Goal: Entertainment & Leisure: Consume media (video, audio)

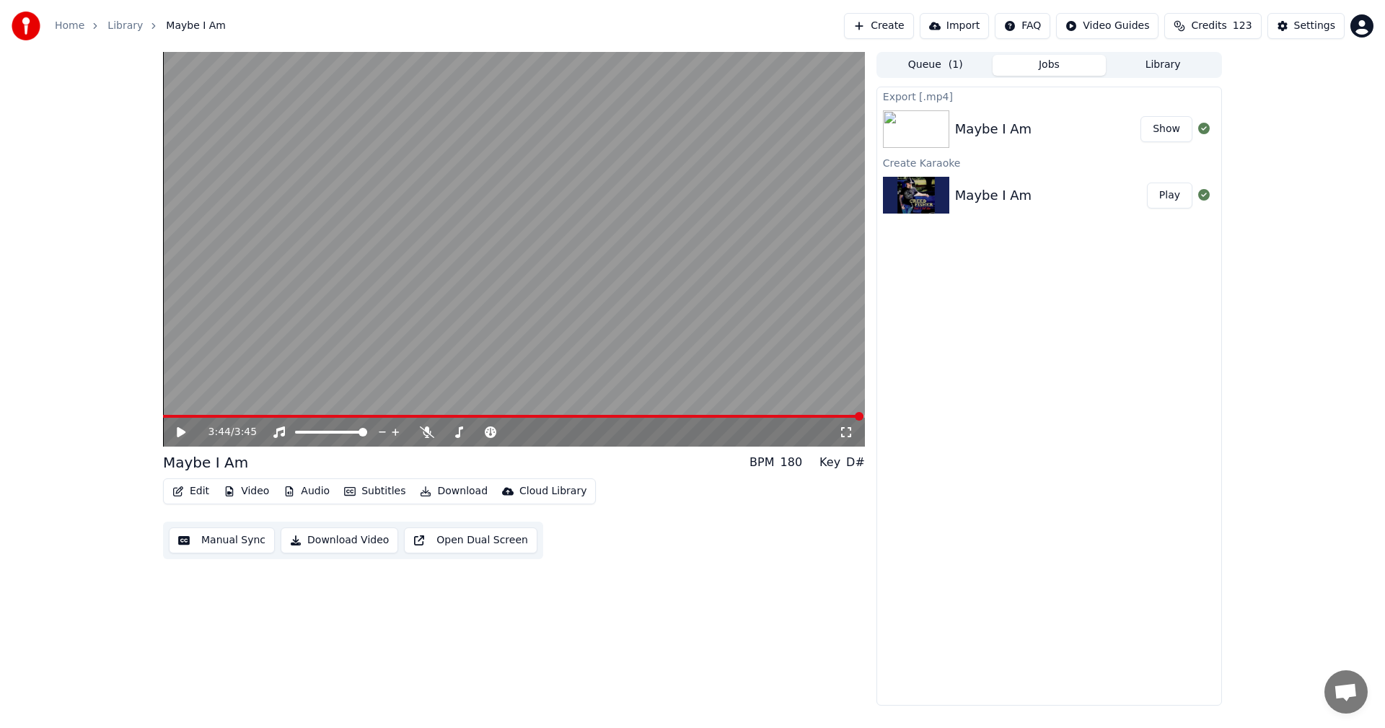
click at [876, 27] on button "Create" at bounding box center [879, 26] width 70 height 26
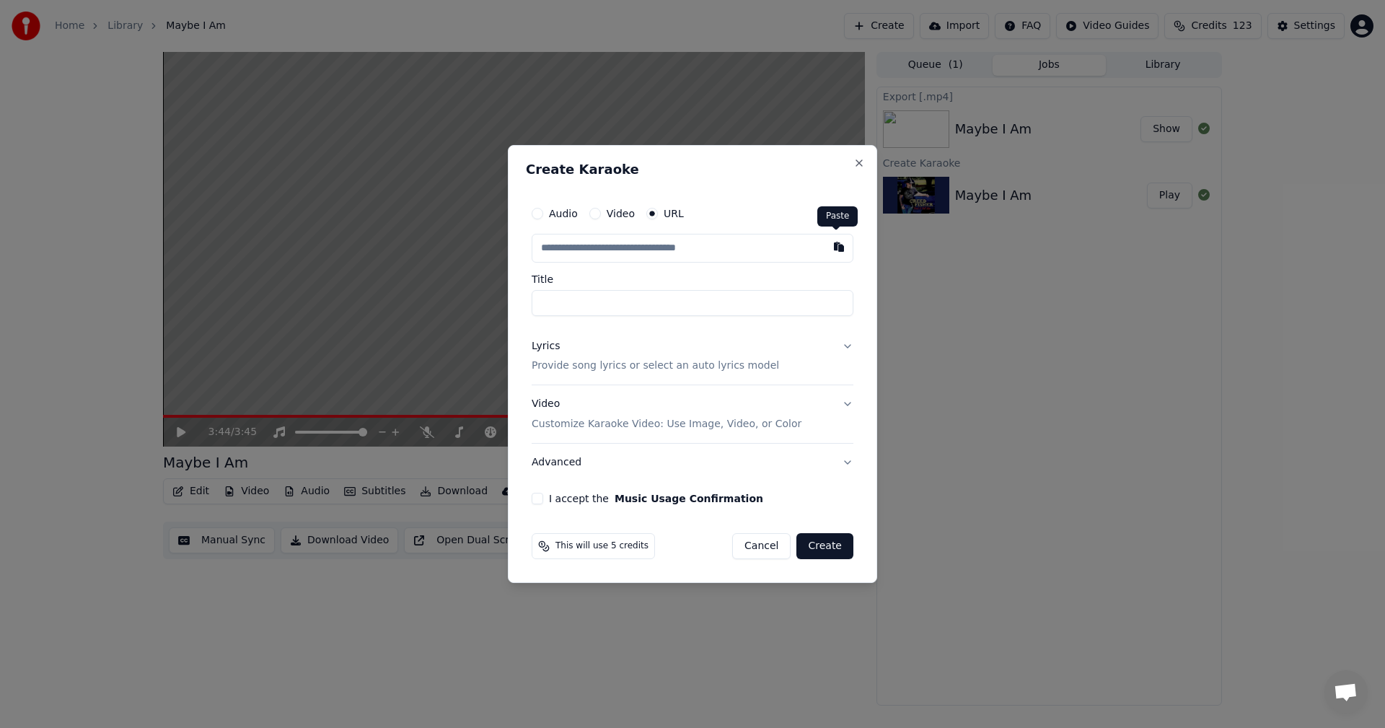
click at [836, 247] on button "button" at bounding box center [838, 247] width 29 height 26
type input "**********"
click at [836, 247] on button at bounding box center [838, 247] width 29 height 26
type input "**********"
click at [847, 404] on button "Video Customize Karaoke Video: Use Image, Video, or Color" at bounding box center [693, 415] width 322 height 58
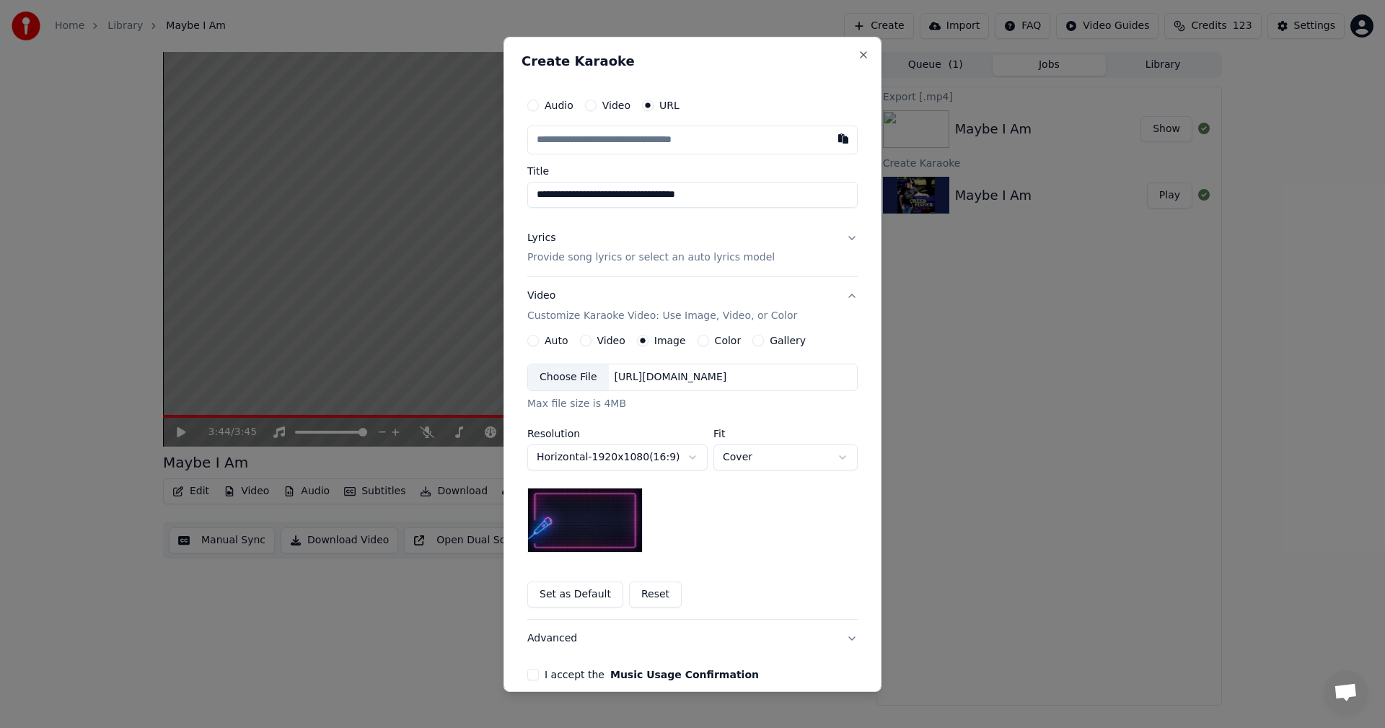
click at [581, 594] on button "Set as Default" at bounding box center [575, 594] width 96 height 26
click at [845, 238] on button "Lyrics Provide song lyrics or select an auto lyrics model" at bounding box center [692, 248] width 330 height 58
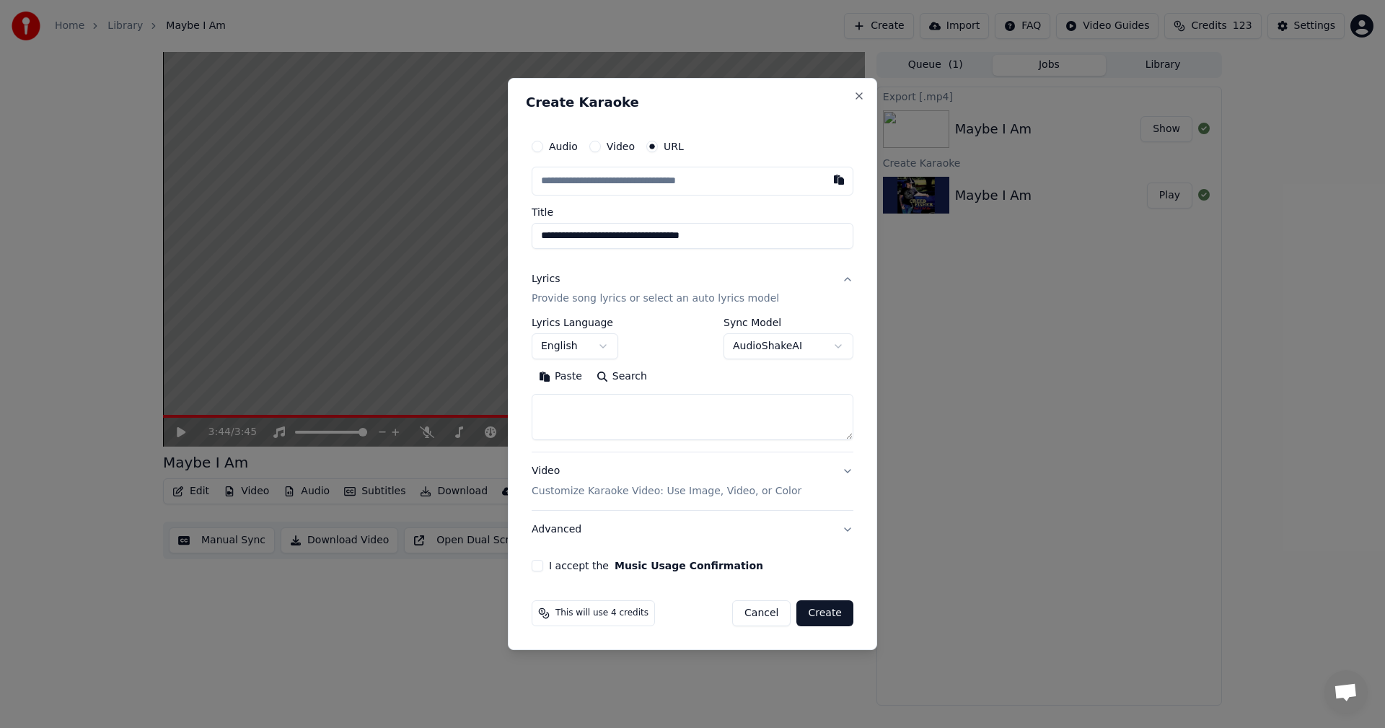
click at [839, 345] on body "**********" at bounding box center [692, 364] width 1385 height 728
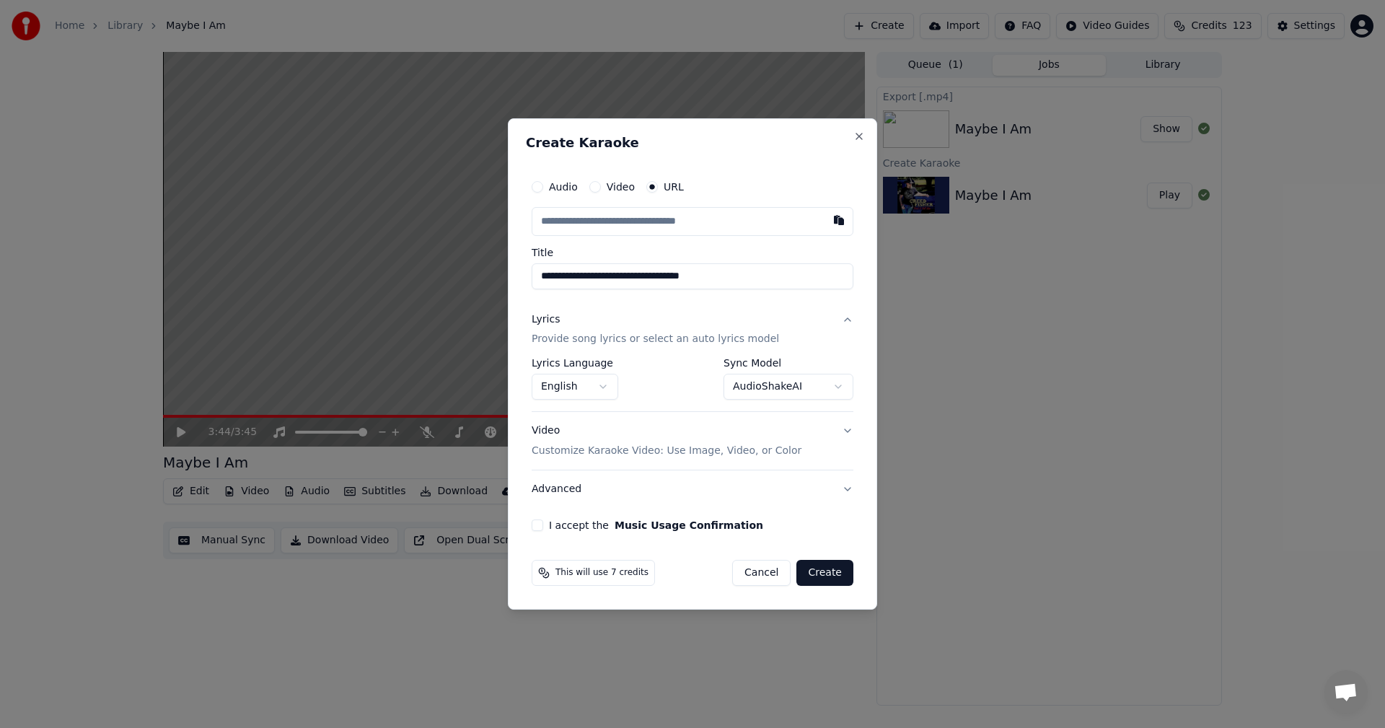
click at [817, 570] on button "Create" at bounding box center [824, 573] width 57 height 26
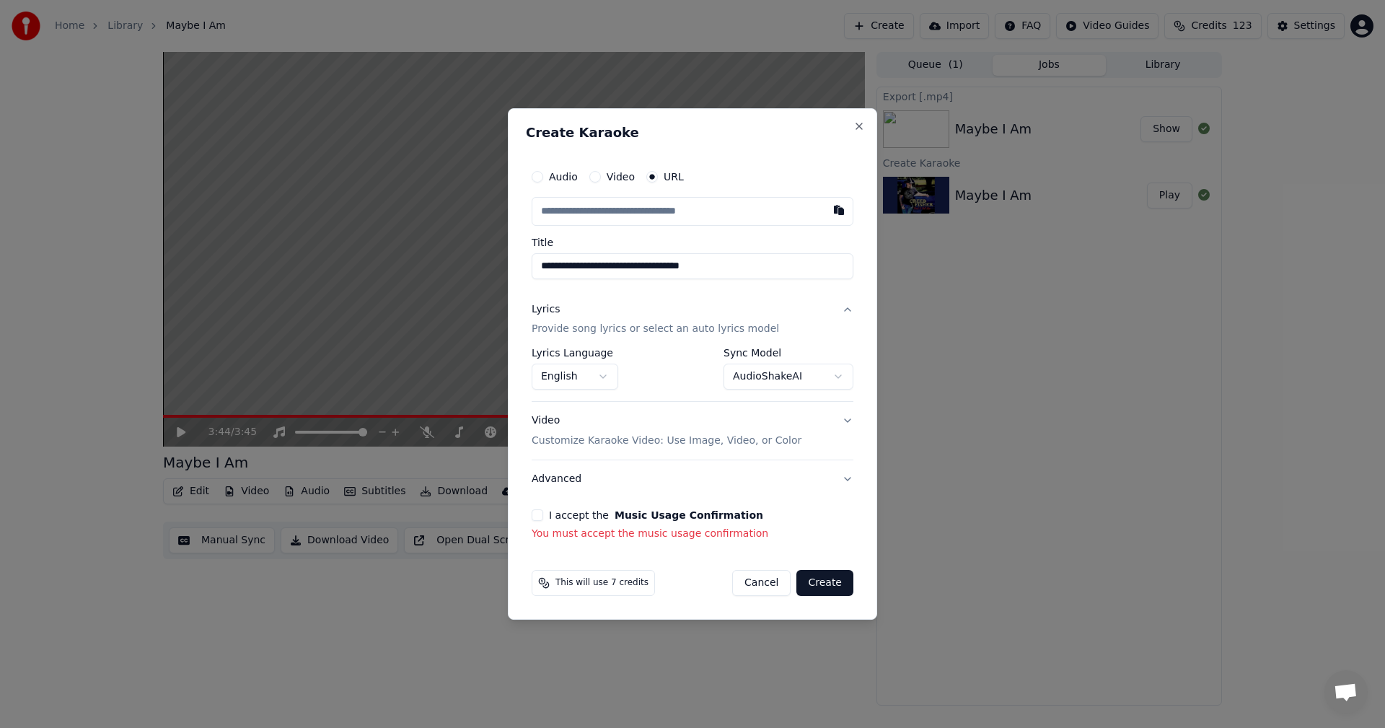
click at [539, 517] on button "I accept the Music Usage Confirmation" at bounding box center [538, 515] width 12 height 12
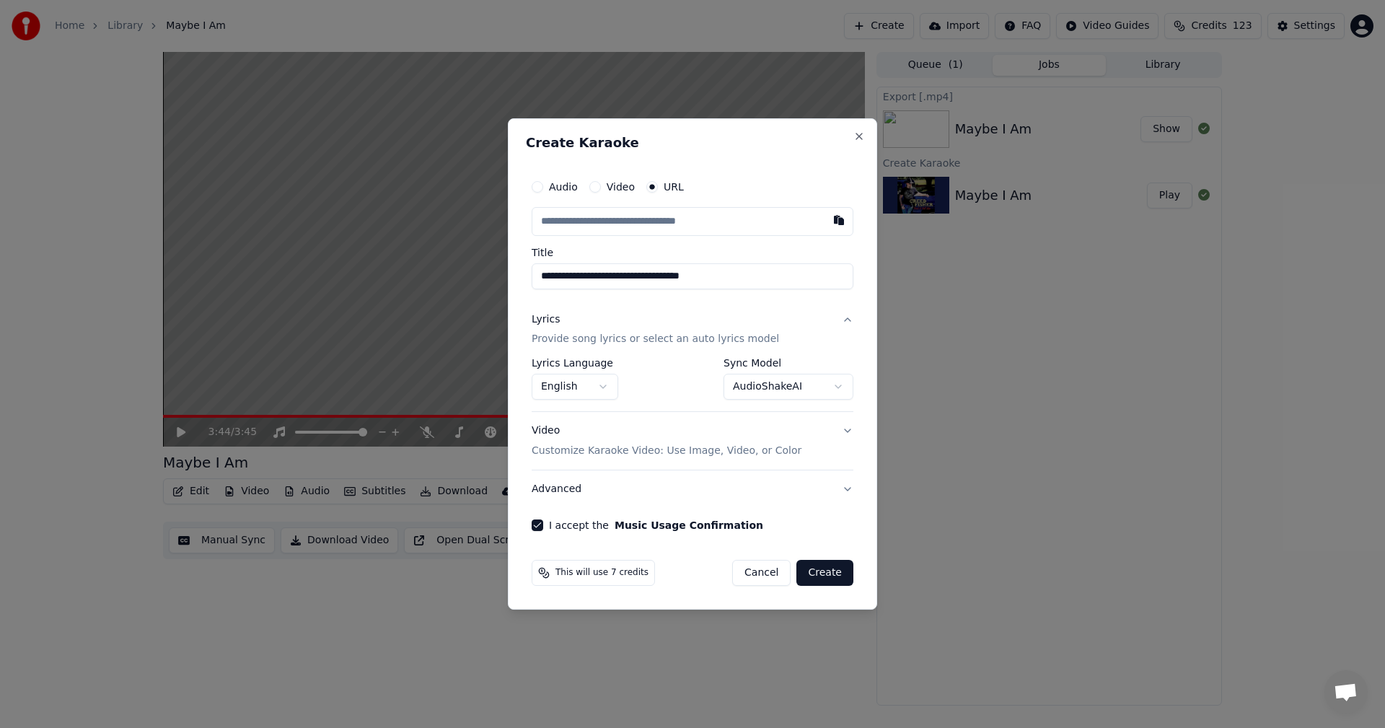
click at [820, 569] on button "Create" at bounding box center [824, 573] width 57 height 26
select select "**********"
select select
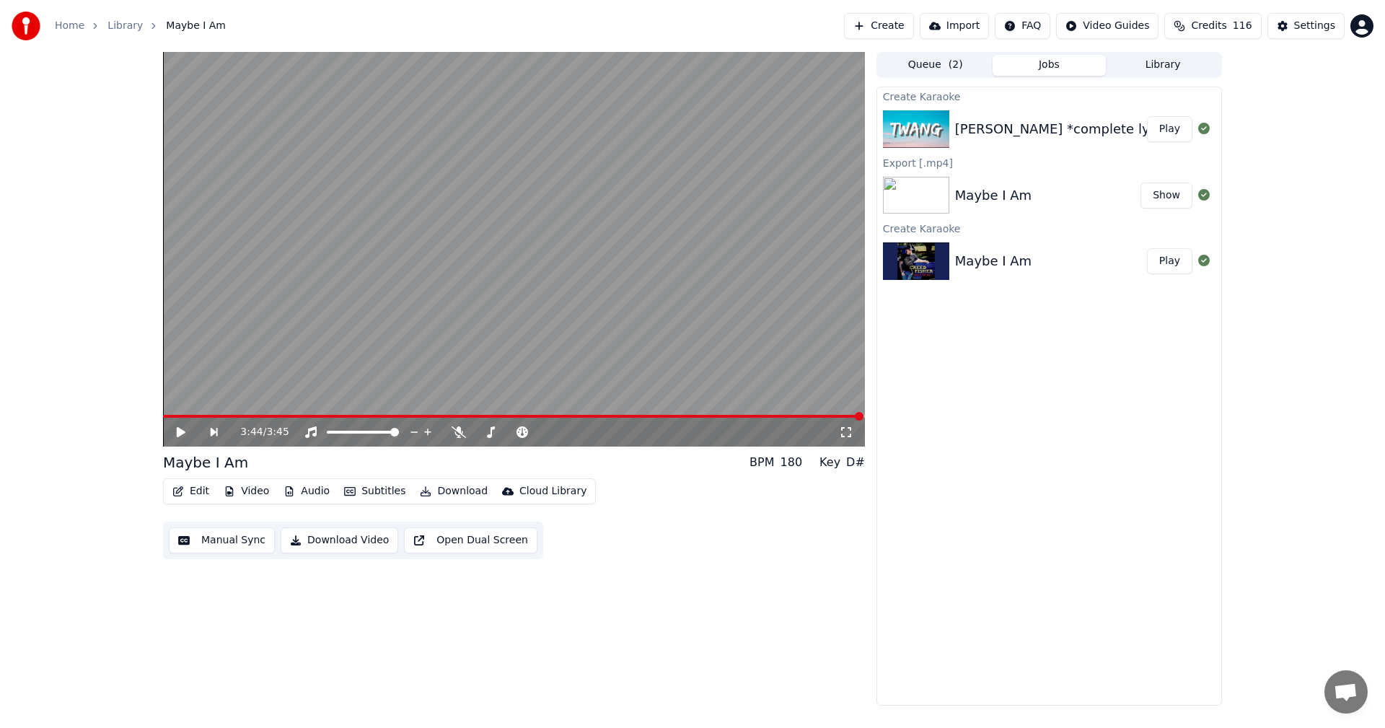
drag, startPoint x: 1176, startPoint y: 131, endPoint x: 1191, endPoint y: 128, distance: 15.6
click at [1191, 128] on button "Play" at bounding box center [1169, 129] width 45 height 26
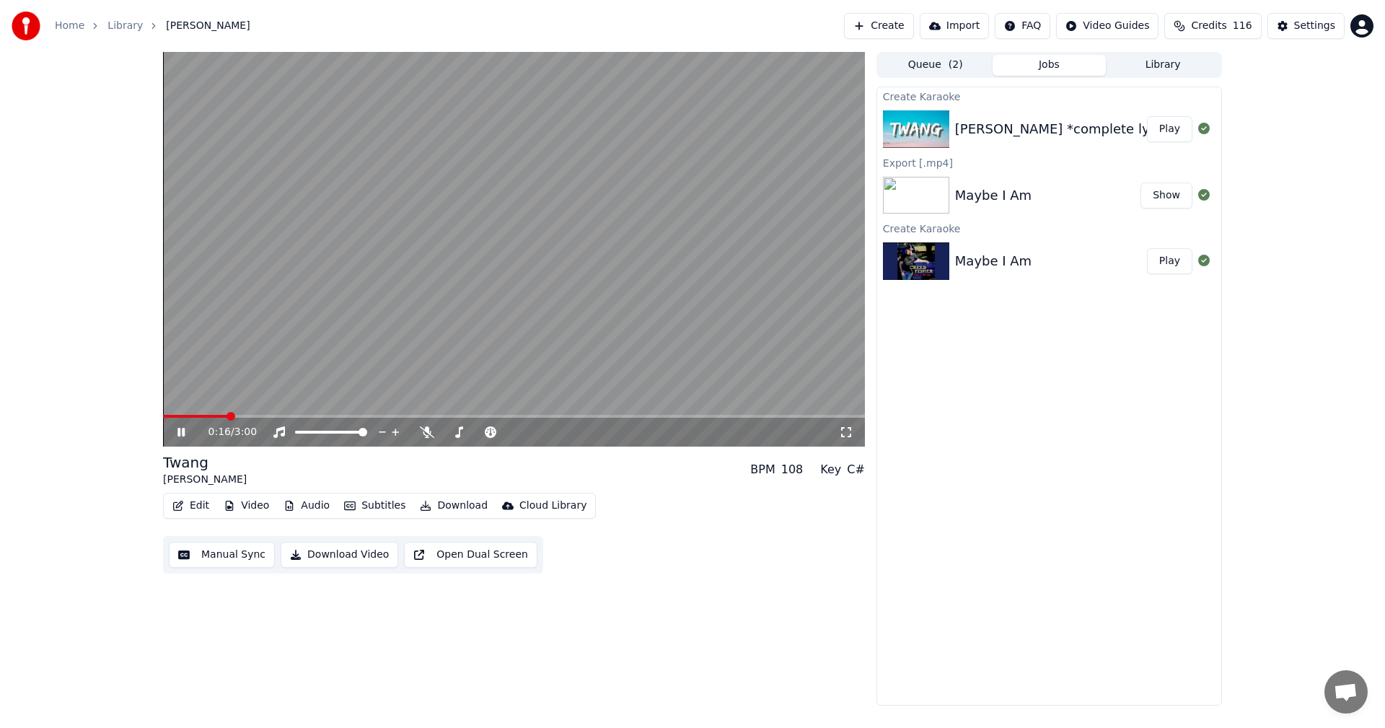
click at [169, 416] on span at bounding box center [195, 416] width 64 height 3
click at [423, 428] on icon at bounding box center [427, 432] width 14 height 12
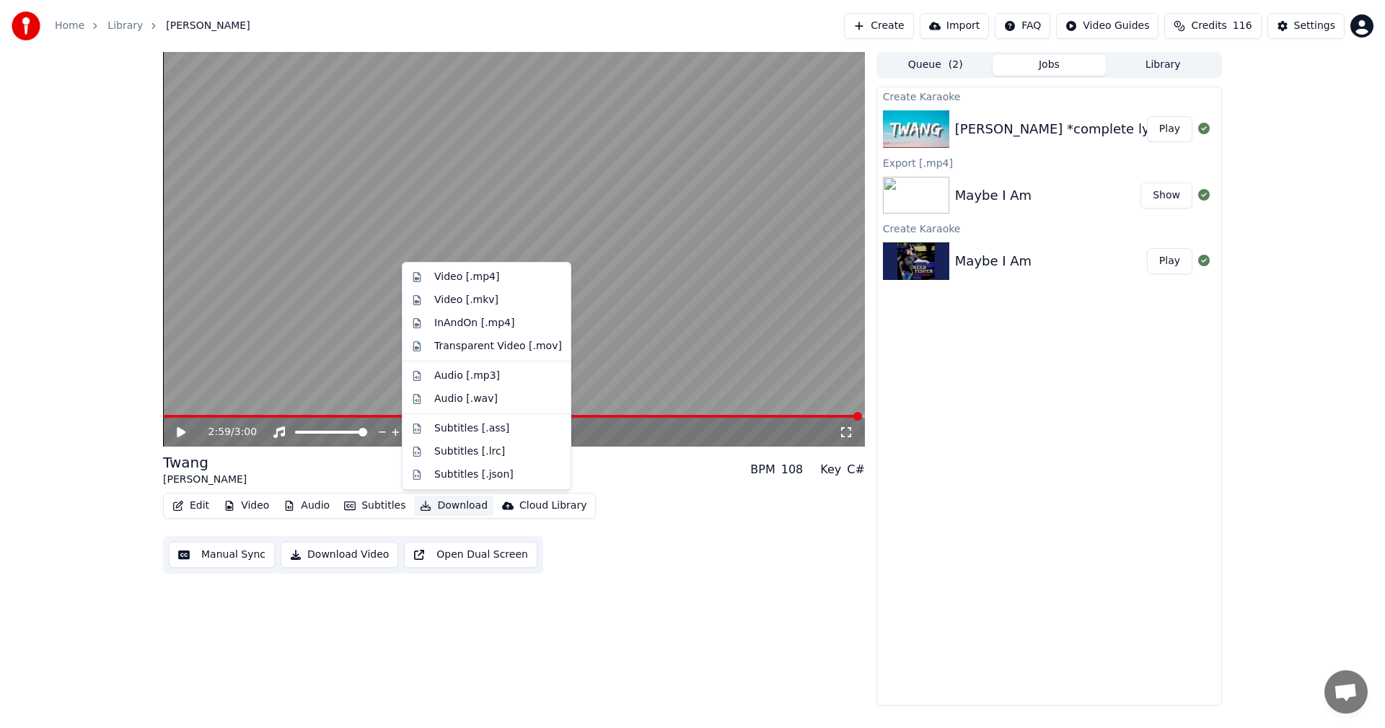
click at [447, 507] on button "Download" at bounding box center [453, 505] width 79 height 20
click at [449, 278] on div "Video [.mp4]" at bounding box center [466, 277] width 65 height 14
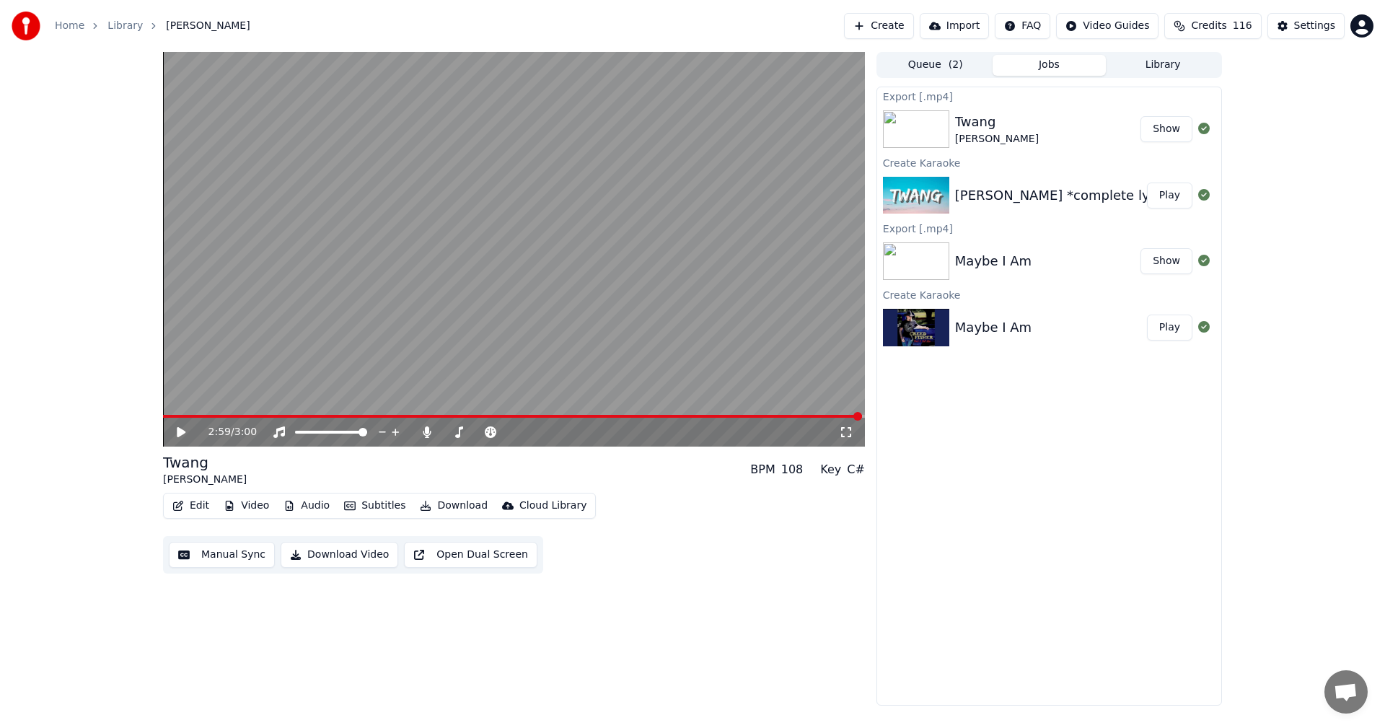
click at [930, 126] on img at bounding box center [916, 129] width 66 height 38
click at [1165, 128] on button "Show" at bounding box center [1166, 129] width 52 height 26
click at [423, 433] on icon at bounding box center [427, 432] width 8 height 12
click at [179, 430] on icon at bounding box center [181, 432] width 9 height 10
click at [447, 508] on button "Download" at bounding box center [453, 505] width 79 height 20
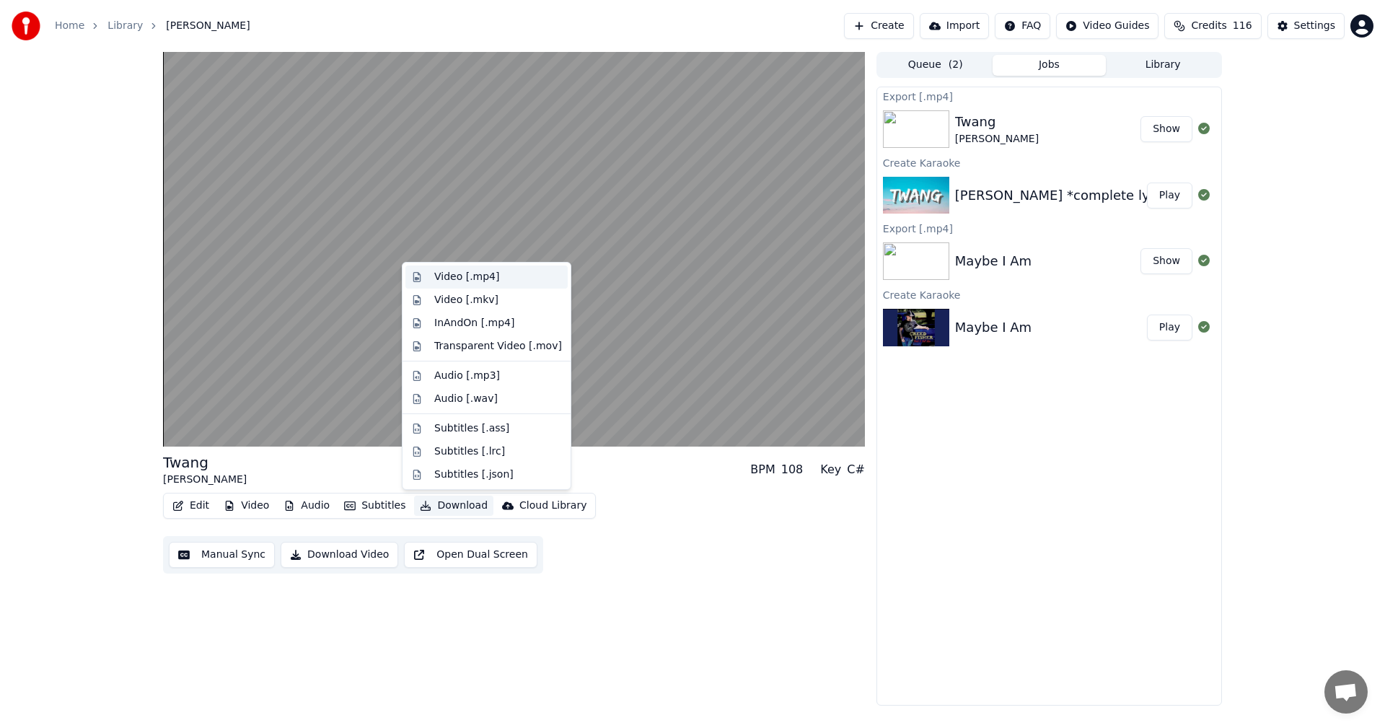
click at [473, 276] on div "Video [.mp4]" at bounding box center [466, 277] width 65 height 14
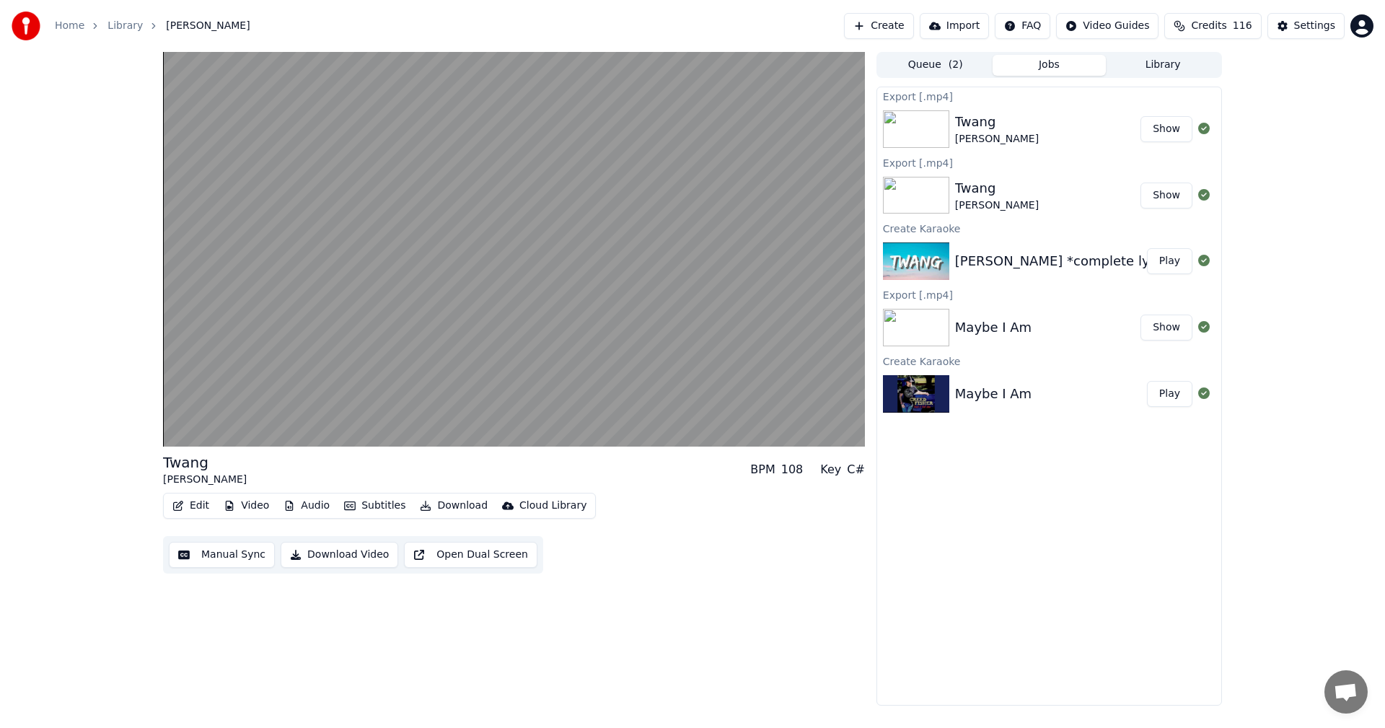
click at [1167, 128] on button "Show" at bounding box center [1166, 129] width 52 height 26
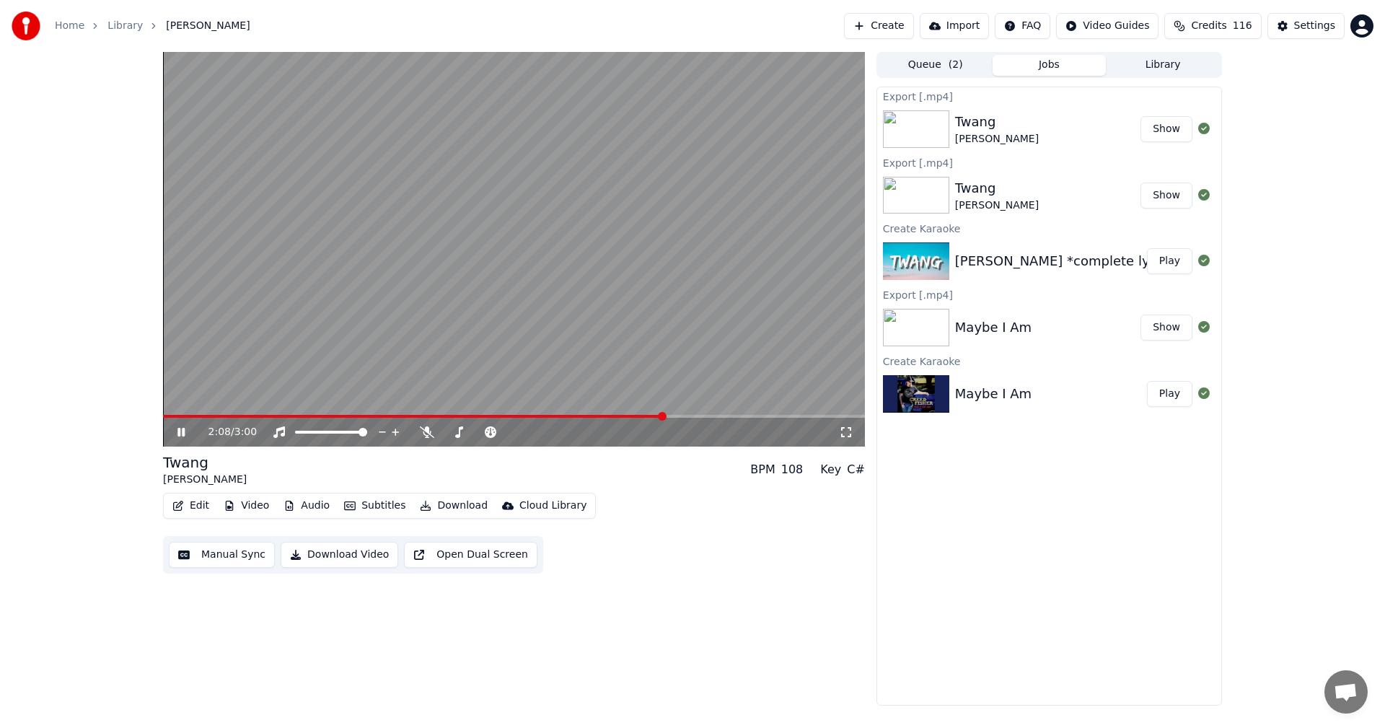
click at [178, 430] on icon at bounding box center [180, 432] width 7 height 9
click at [884, 26] on button "Create" at bounding box center [879, 26] width 70 height 26
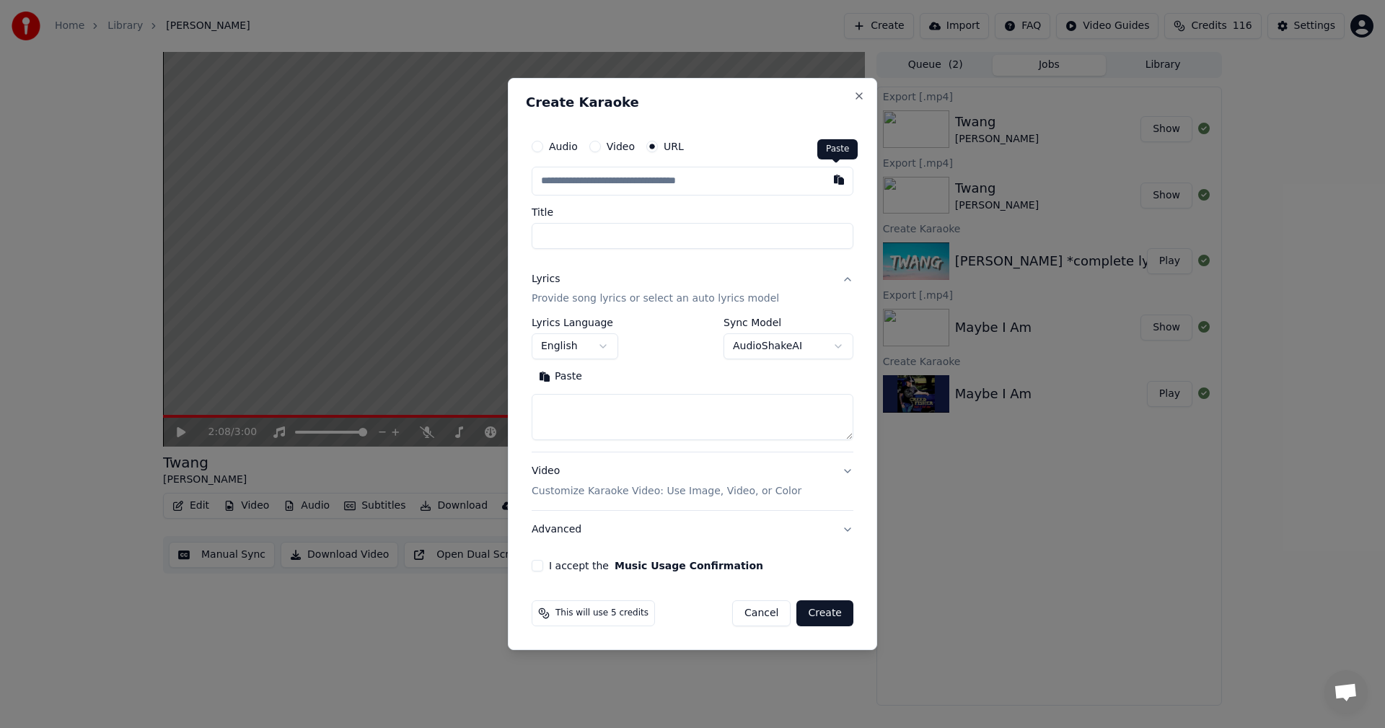
click at [834, 178] on button "button" at bounding box center [838, 180] width 29 height 26
type input "**********"
click at [834, 178] on button at bounding box center [838, 180] width 29 height 26
click at [834, 178] on button "button" at bounding box center [838, 180] width 29 height 26
type input "**********"
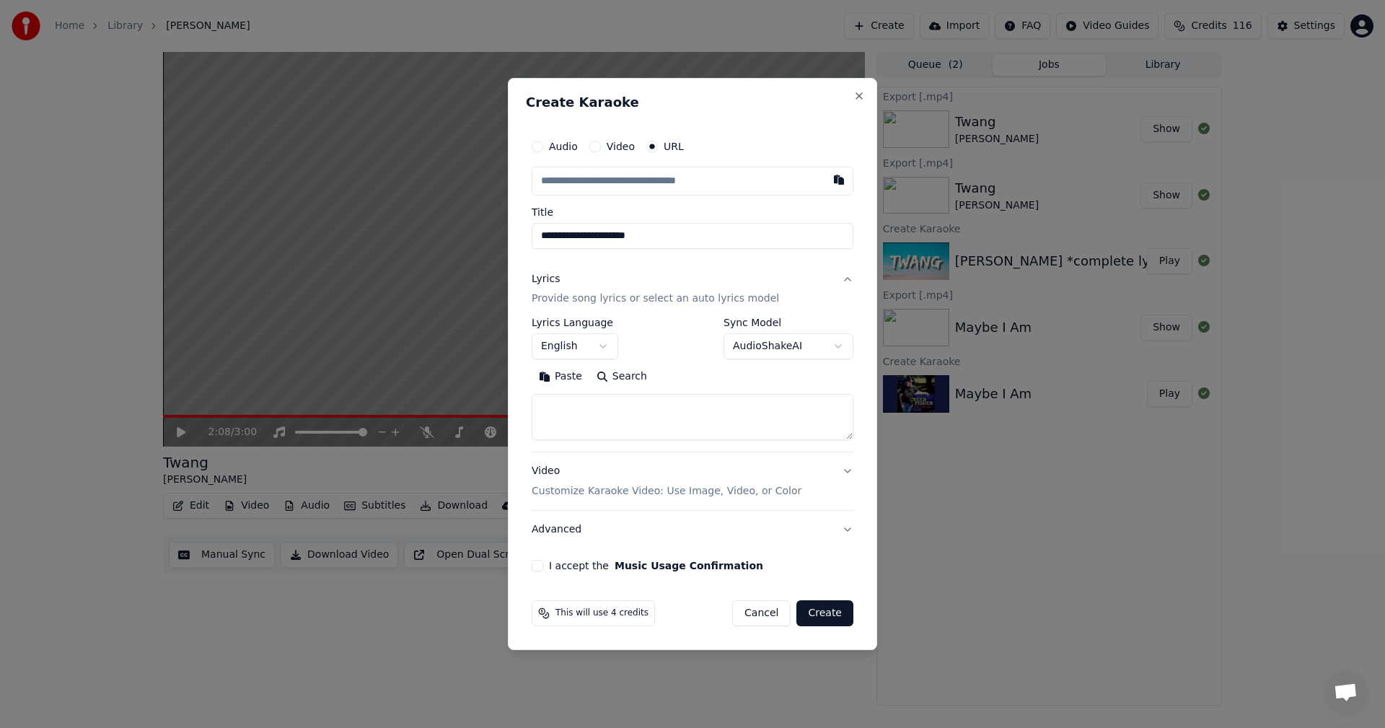
click at [847, 471] on button "Video Customize Karaoke Video: Use Image, Video, or Color" at bounding box center [693, 482] width 322 height 58
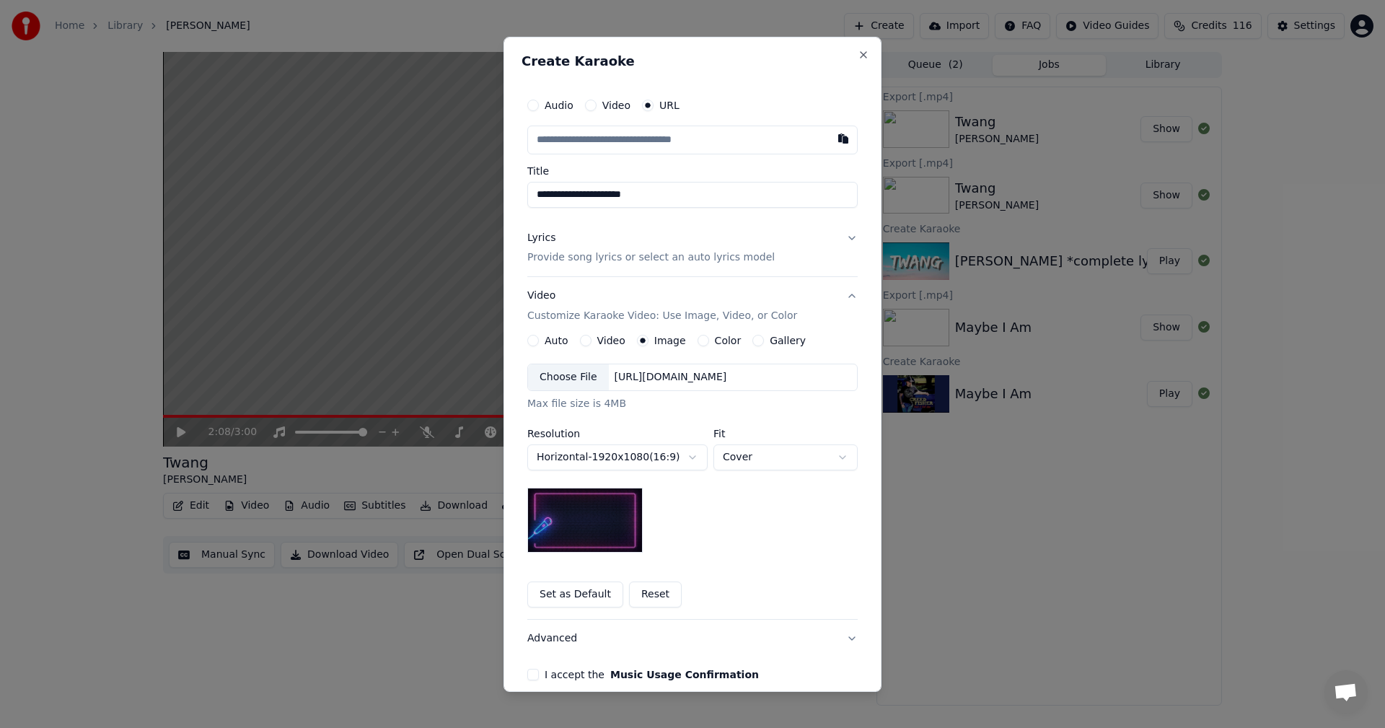
click at [584, 593] on button "Set as Default" at bounding box center [575, 594] width 96 height 26
click at [847, 238] on button "Lyrics Provide song lyrics or select an auto lyrics model" at bounding box center [692, 248] width 330 height 58
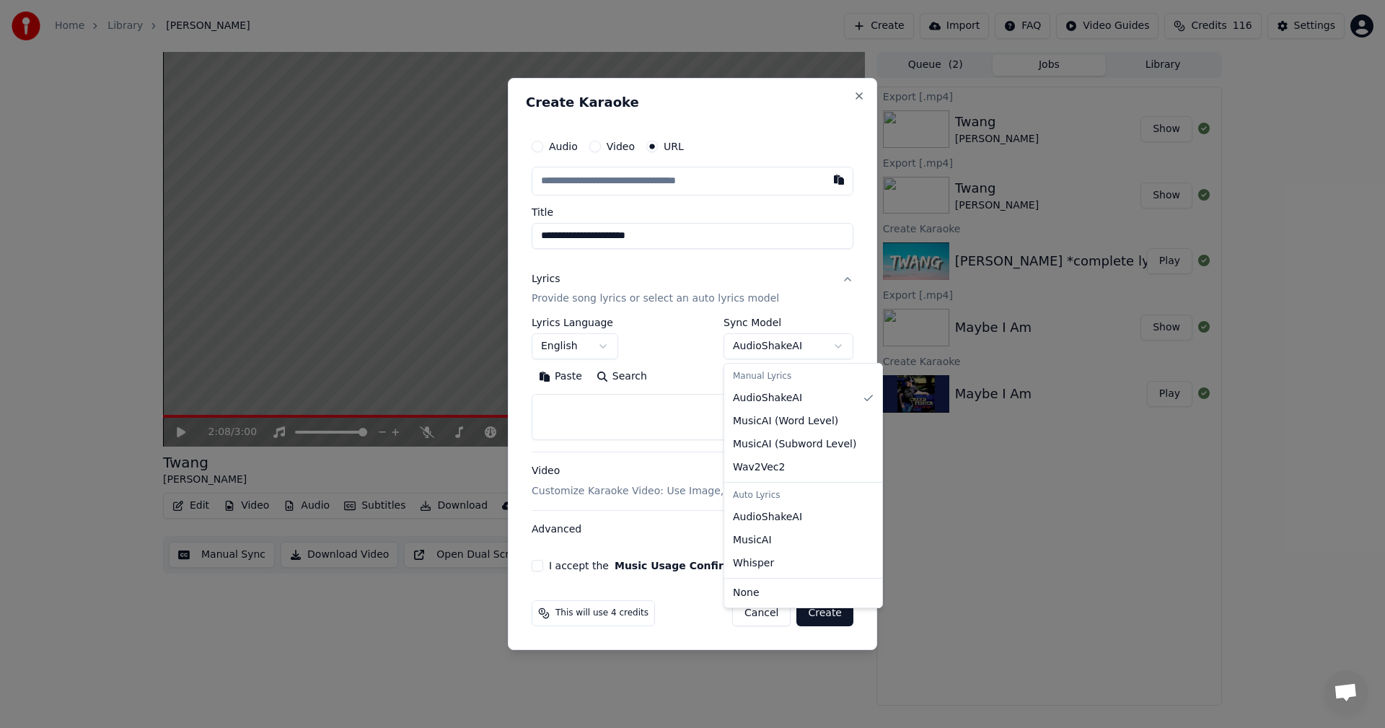
click at [838, 345] on body "**********" at bounding box center [692, 364] width 1385 height 728
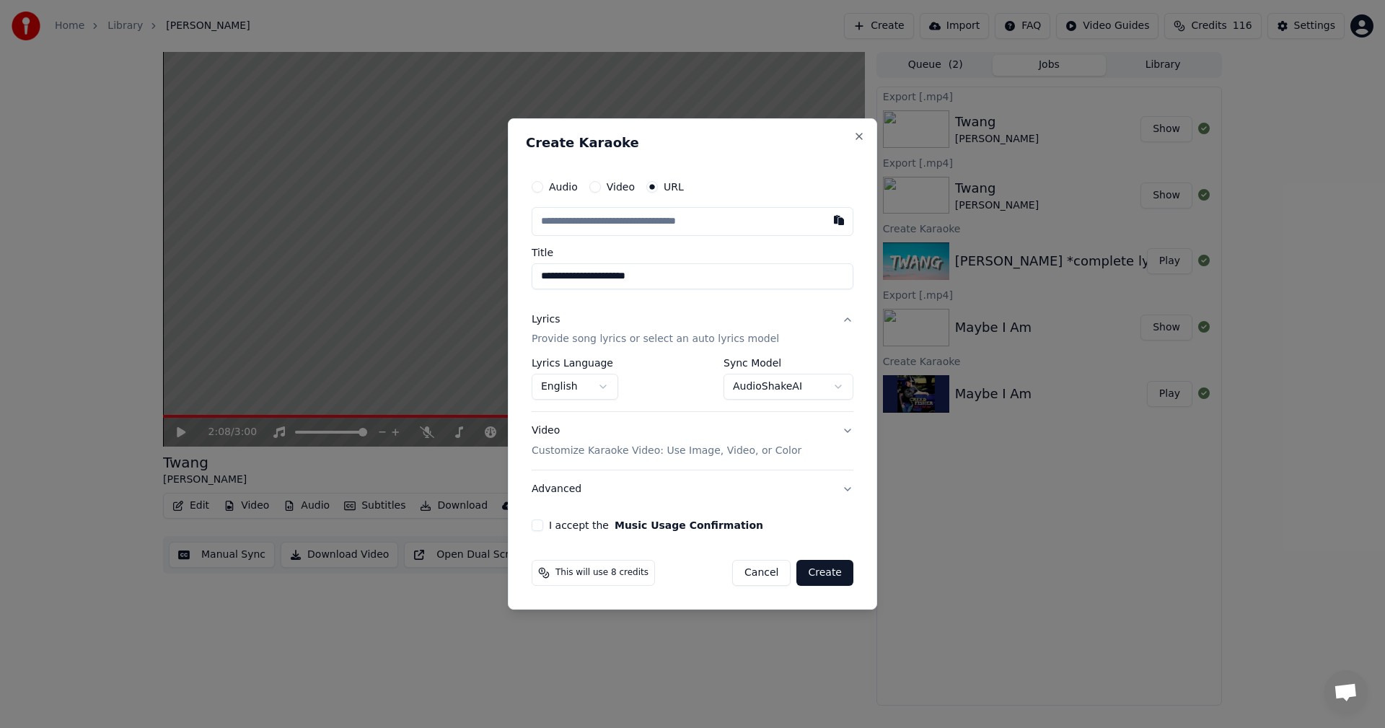
click at [534, 523] on button "I accept the Music Usage Confirmation" at bounding box center [538, 525] width 12 height 12
click at [822, 575] on button "Create" at bounding box center [824, 573] width 57 height 26
select select "**********"
select select
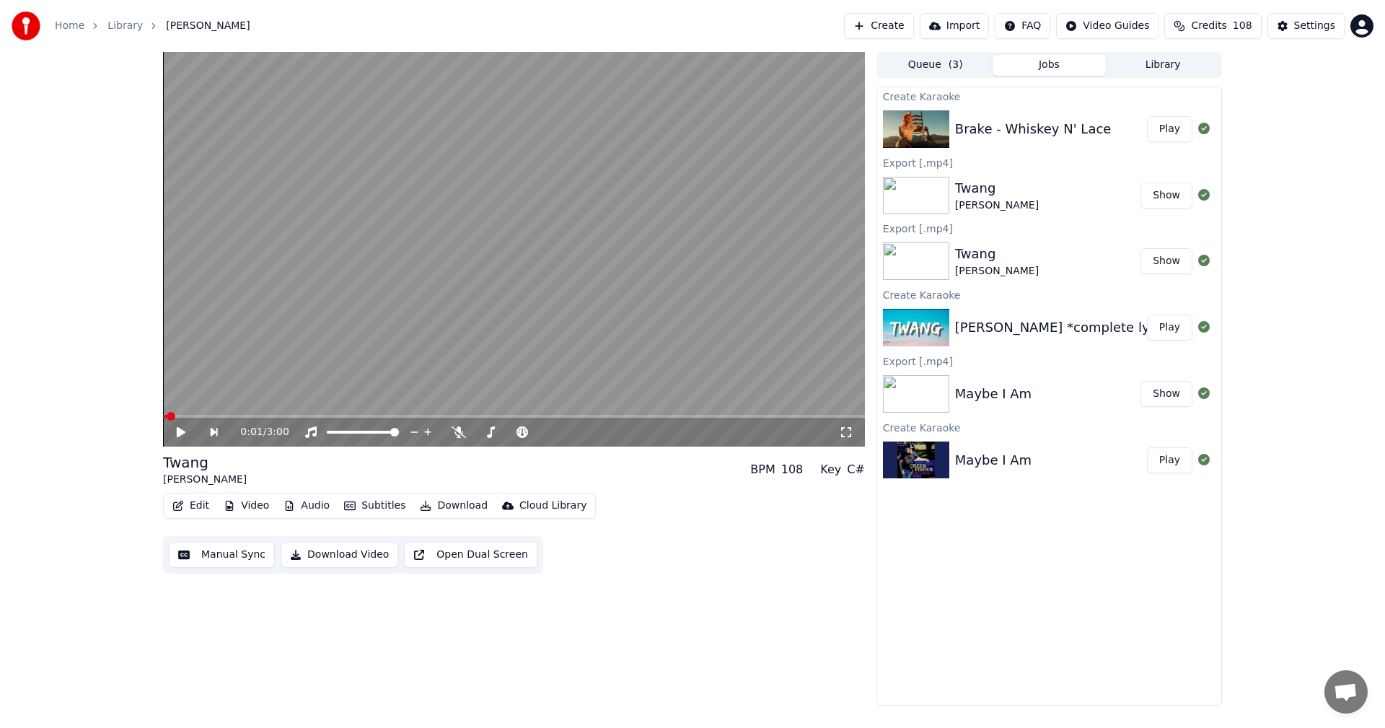
click at [165, 418] on span at bounding box center [165, 416] width 4 height 3
click at [1159, 129] on button "Play" at bounding box center [1169, 129] width 45 height 26
click at [426, 429] on icon at bounding box center [427, 432] width 14 height 12
click at [167, 413] on video at bounding box center [514, 249] width 702 height 394
click at [166, 417] on span at bounding box center [164, 416] width 3 height 3
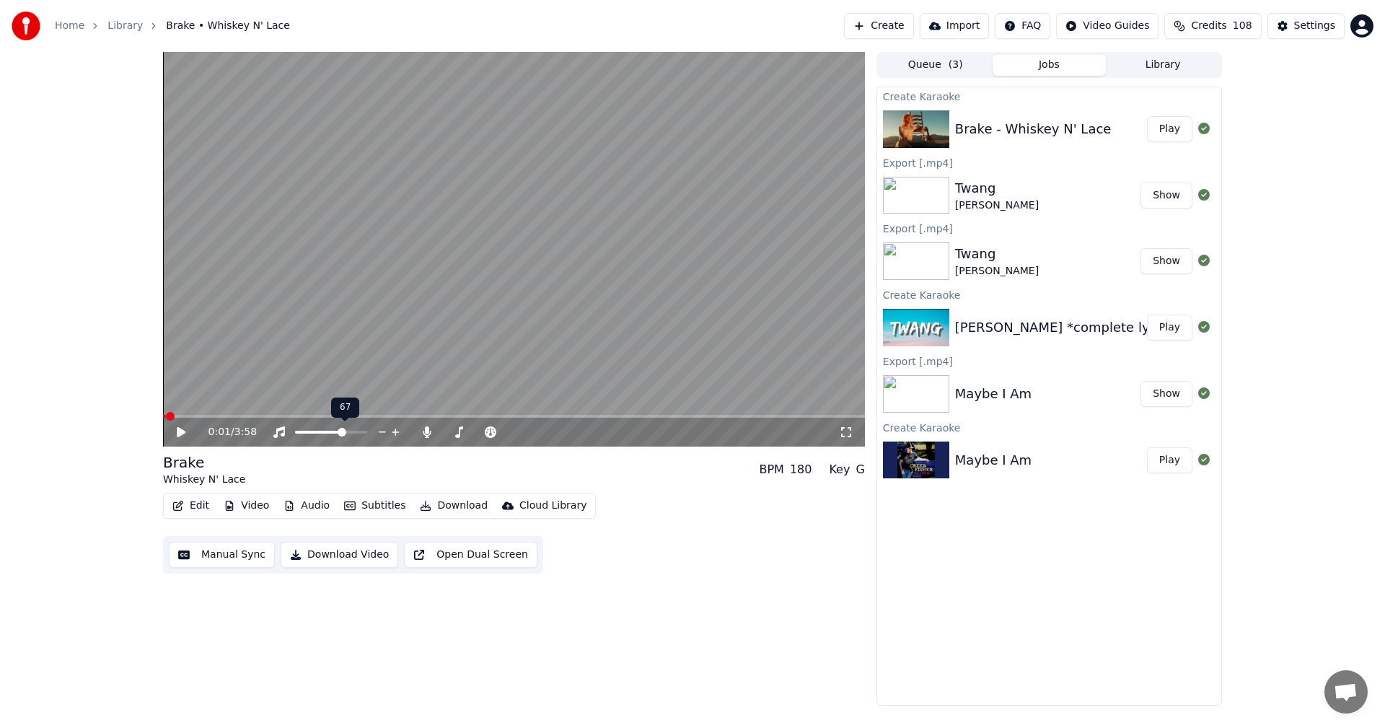
click at [341, 433] on span at bounding box center [342, 432] width 9 height 9
click at [182, 433] on icon at bounding box center [181, 432] width 9 height 10
click at [182, 433] on icon at bounding box center [192, 432] width 34 height 12
click at [393, 415] on span at bounding box center [278, 416] width 230 height 3
click at [178, 431] on icon at bounding box center [181, 432] width 9 height 10
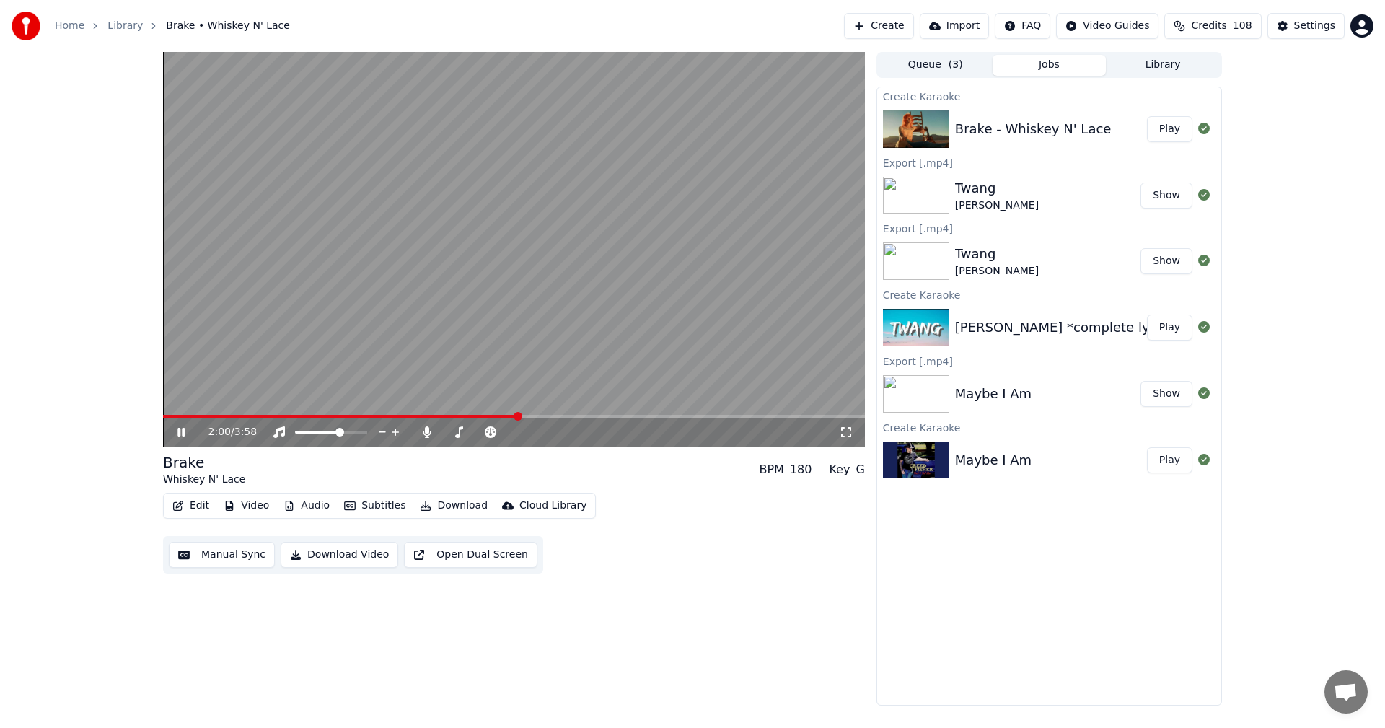
click at [473, 414] on video at bounding box center [514, 249] width 702 height 394
click at [472, 414] on video at bounding box center [514, 249] width 702 height 394
click at [469, 411] on video at bounding box center [514, 249] width 702 height 394
click at [469, 415] on span at bounding box center [343, 416] width 360 height 3
click at [181, 428] on icon at bounding box center [192, 432] width 34 height 12
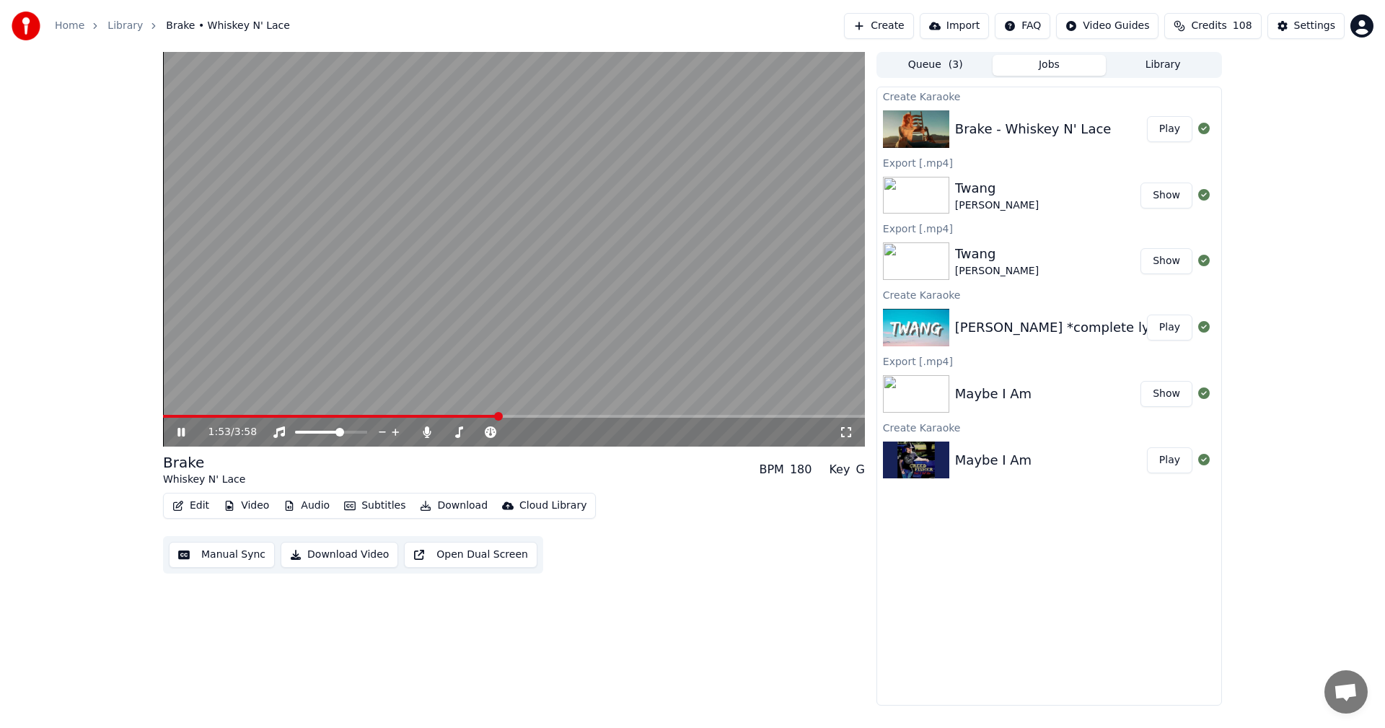
click at [181, 428] on icon at bounding box center [192, 432] width 34 height 12
click at [455, 413] on video at bounding box center [514, 249] width 702 height 394
click at [451, 413] on video at bounding box center [514, 249] width 702 height 394
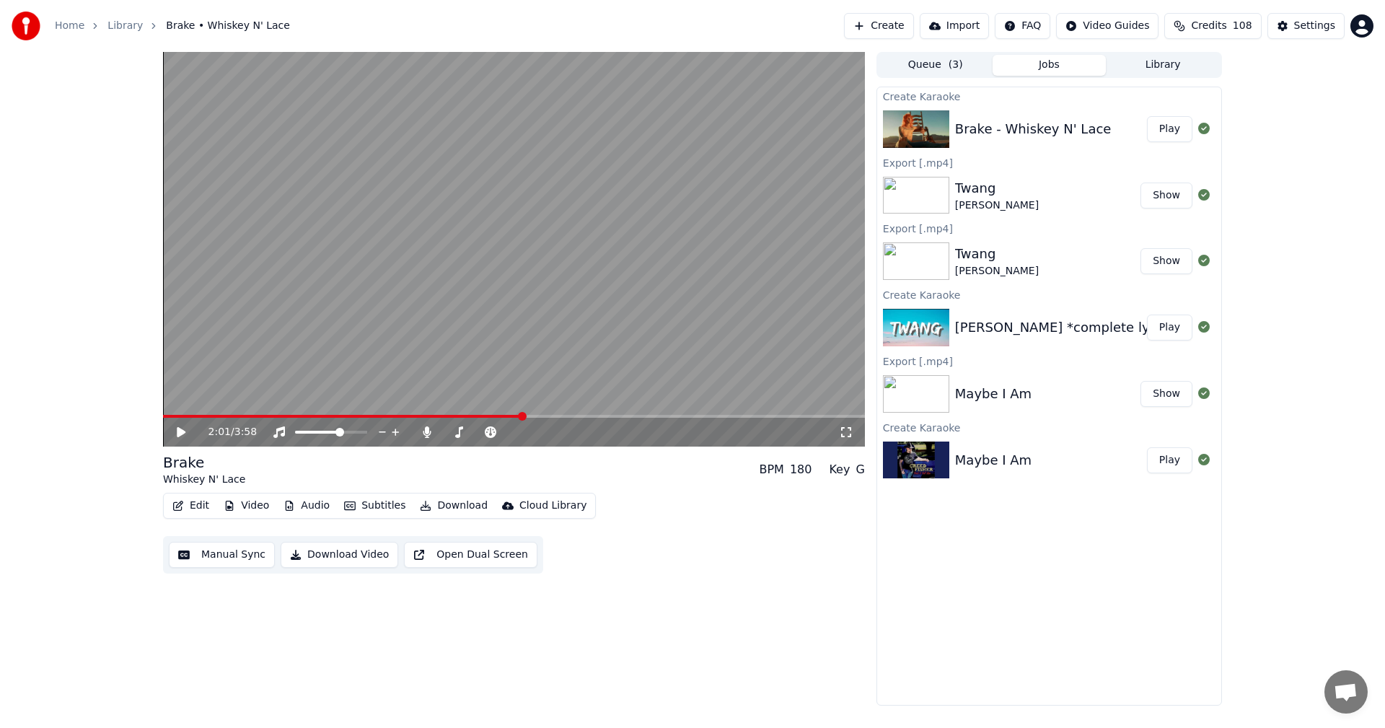
click at [451, 415] on span at bounding box center [342, 416] width 359 height 3
click at [182, 434] on icon at bounding box center [181, 432] width 9 height 10
click at [178, 431] on icon at bounding box center [180, 432] width 7 height 9
click at [189, 506] on button "Edit" at bounding box center [191, 505] width 48 height 20
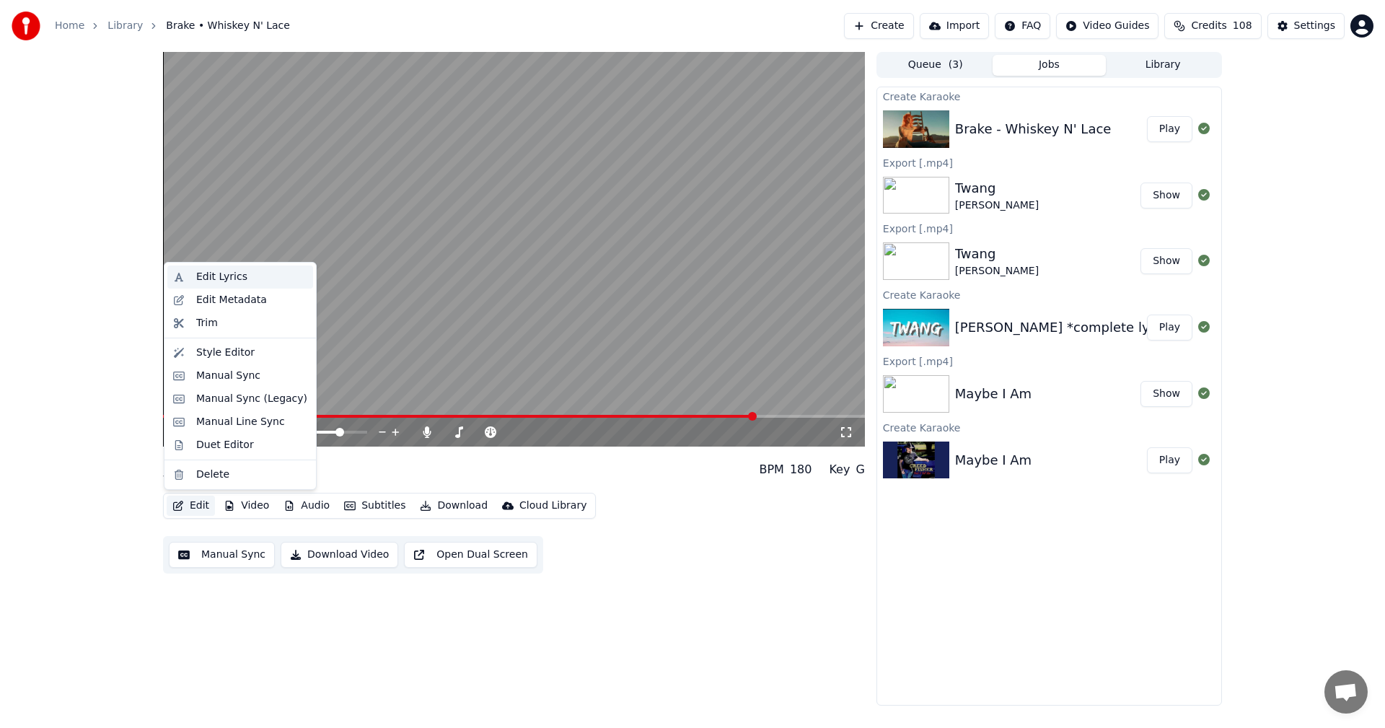
click at [219, 273] on div "Edit Lyrics" at bounding box center [221, 277] width 51 height 14
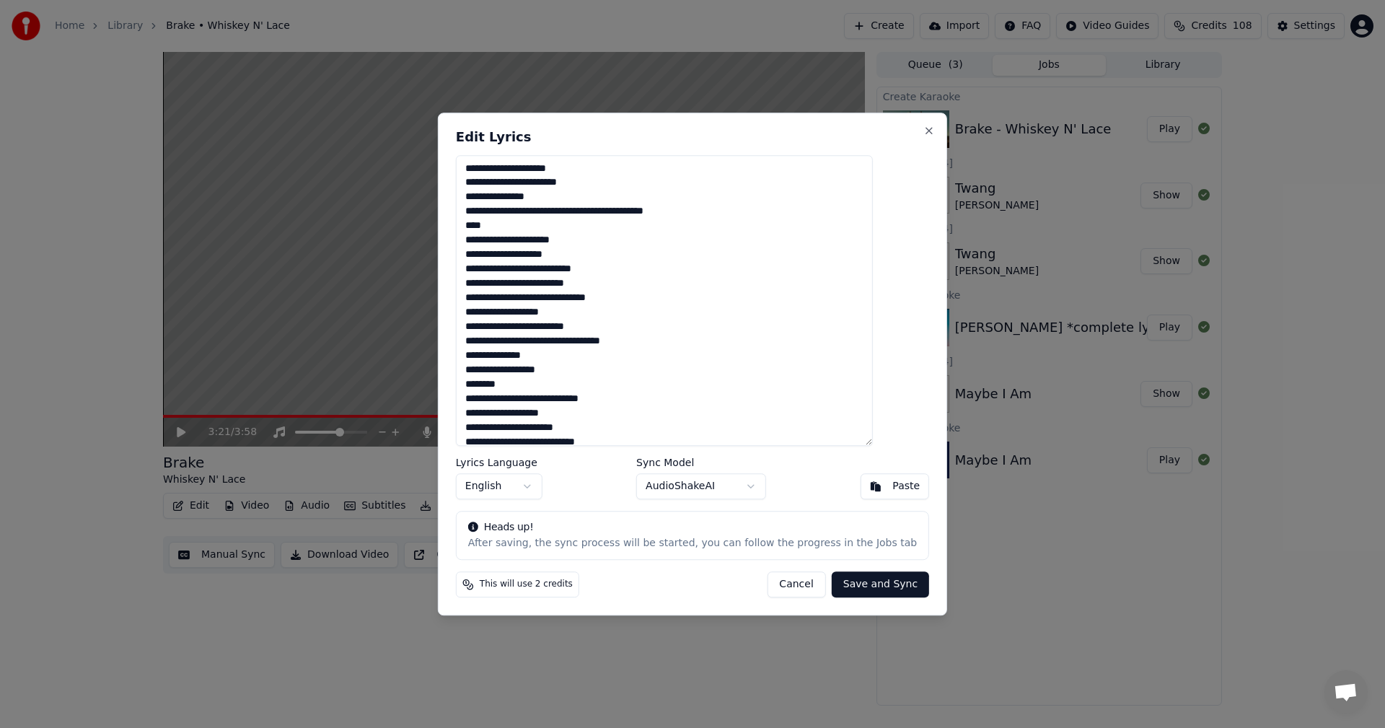
click at [587, 211] on textarea at bounding box center [664, 300] width 417 height 291
click at [666, 210] on textarea at bounding box center [664, 300] width 417 height 291
click at [591, 312] on textarea at bounding box center [664, 300] width 417 height 291
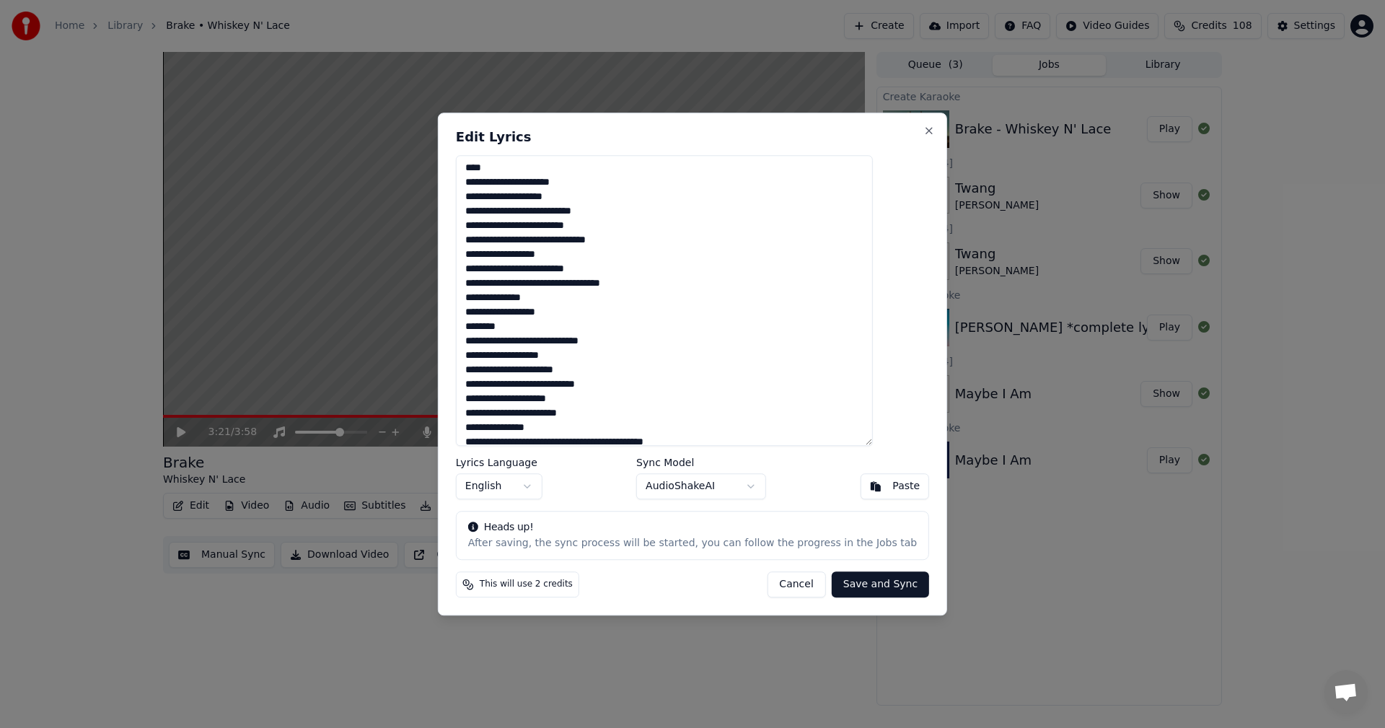
scroll to position [87, 0]
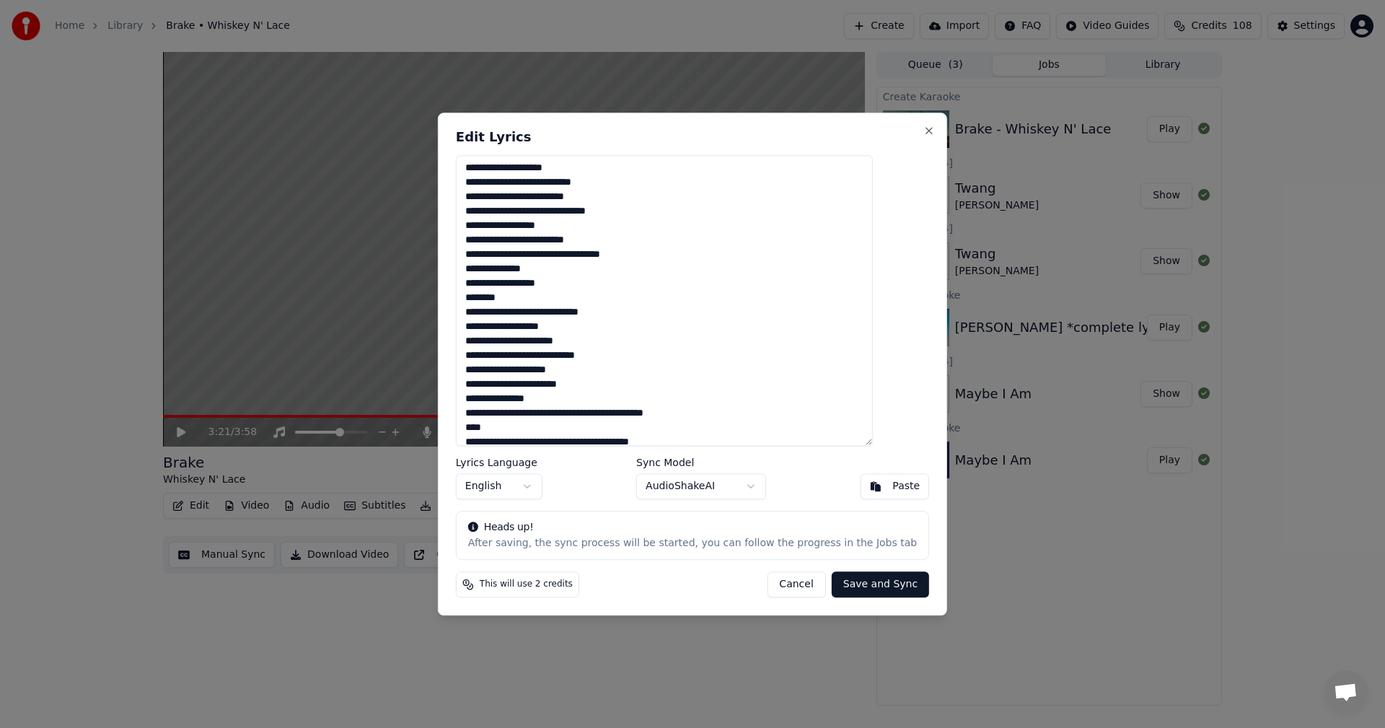
click at [622, 312] on textarea at bounding box center [664, 300] width 417 height 291
click at [490, 326] on textarea at bounding box center [664, 300] width 417 height 291
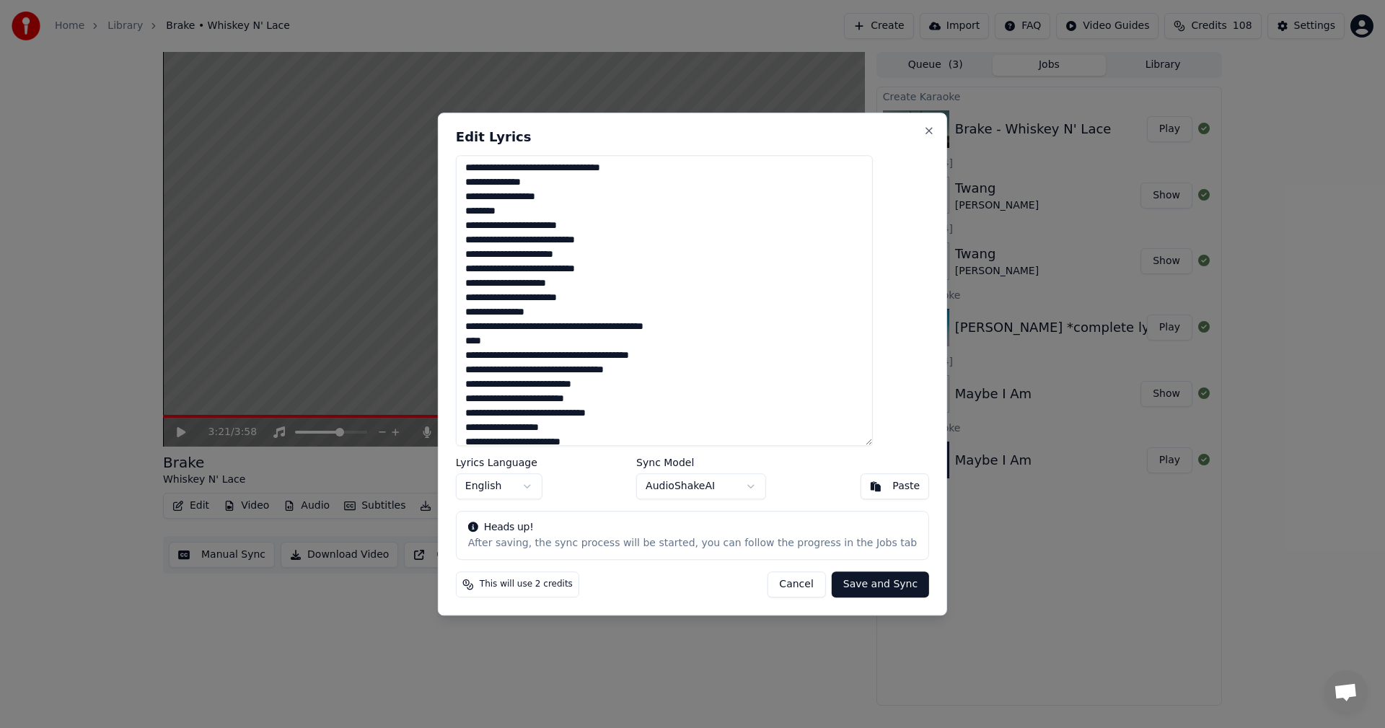
scroll to position [202, 0]
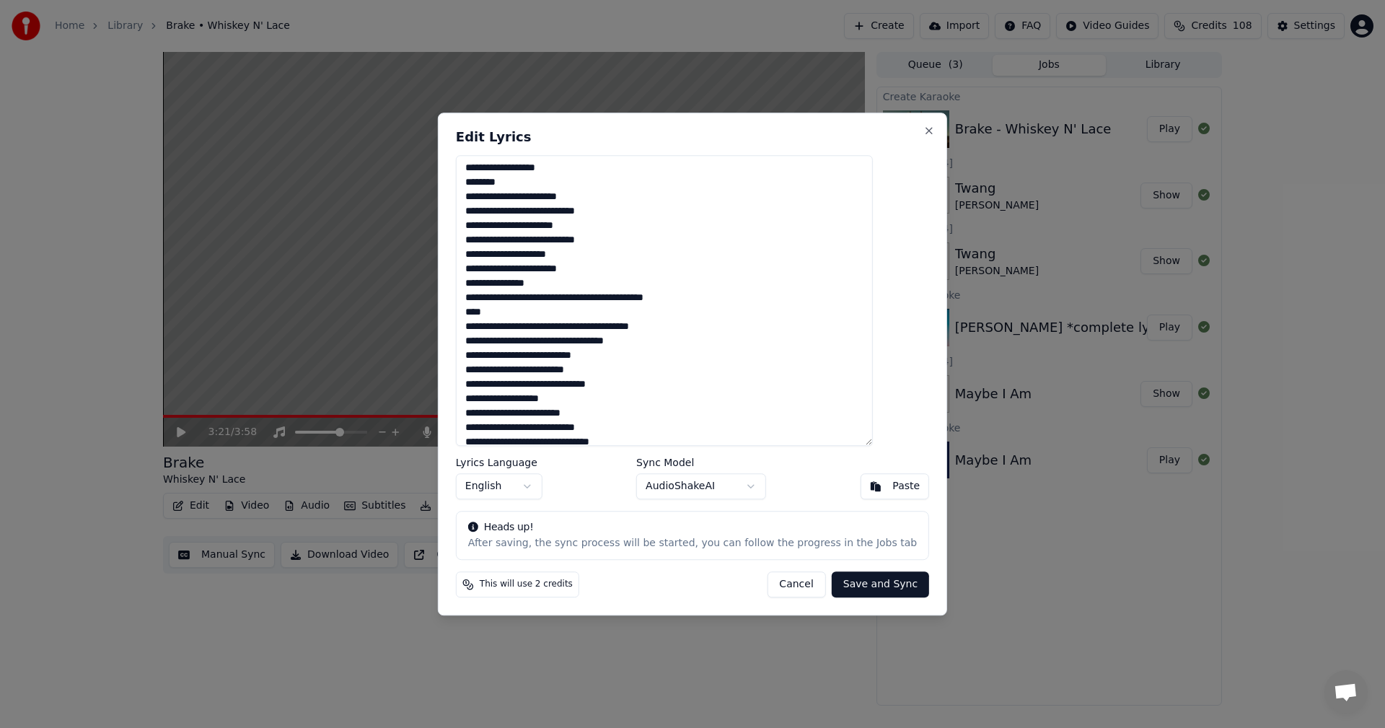
click at [588, 298] on textarea at bounding box center [664, 300] width 417 height 291
click at [670, 297] on textarea at bounding box center [664, 300] width 417 height 291
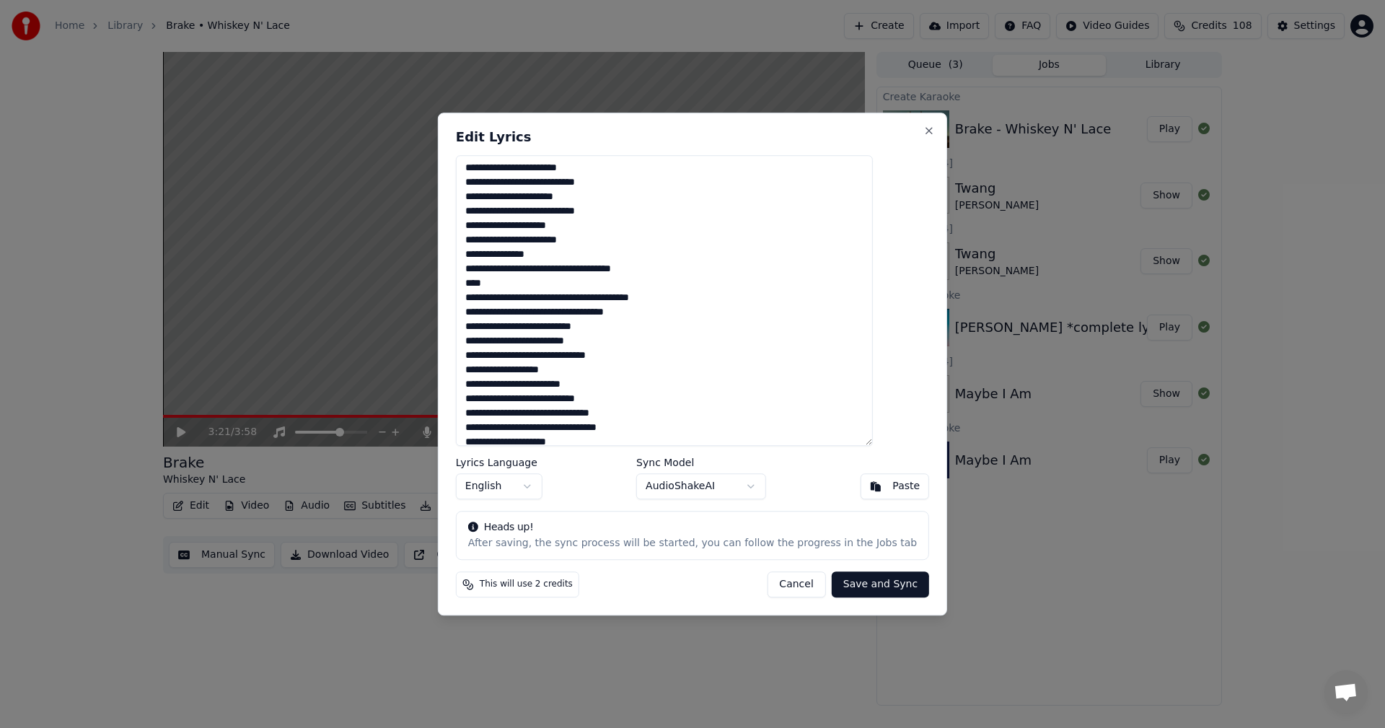
scroll to position [260, 0]
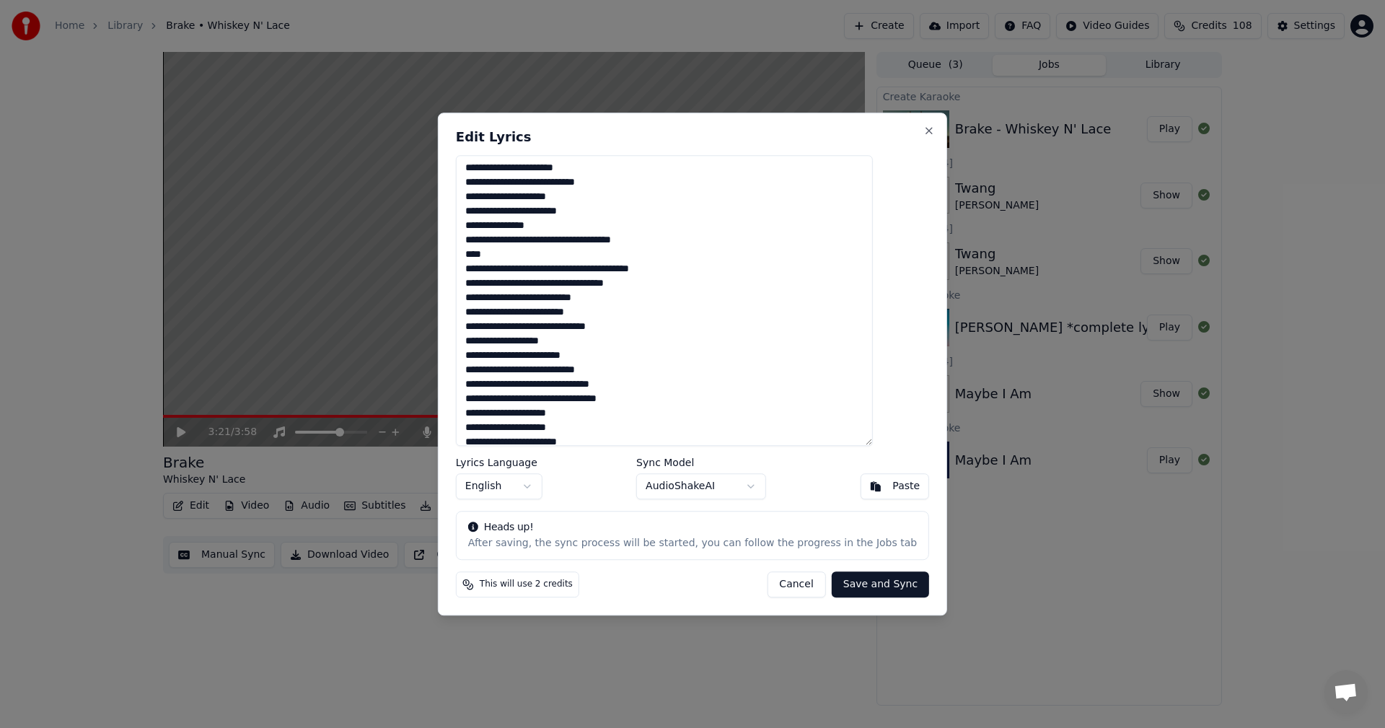
click at [592, 343] on textarea at bounding box center [664, 300] width 417 height 291
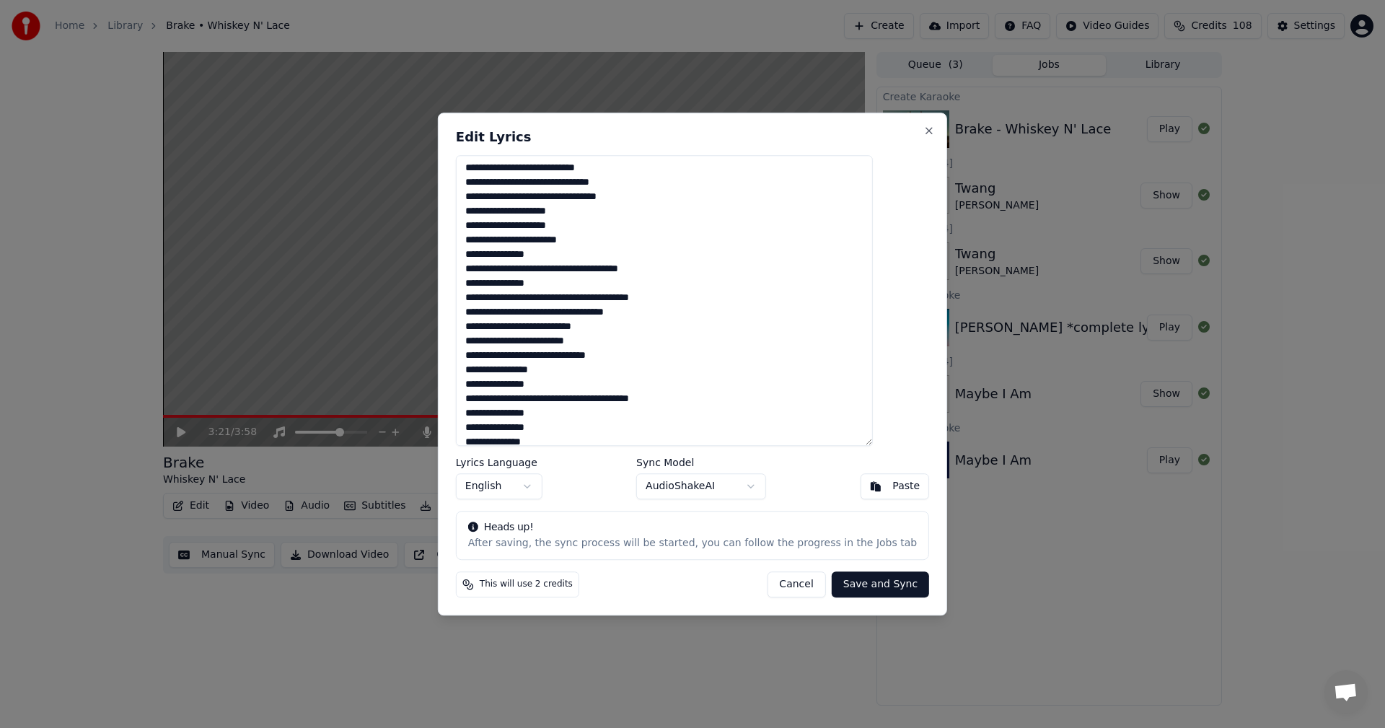
scroll to position [485, 0]
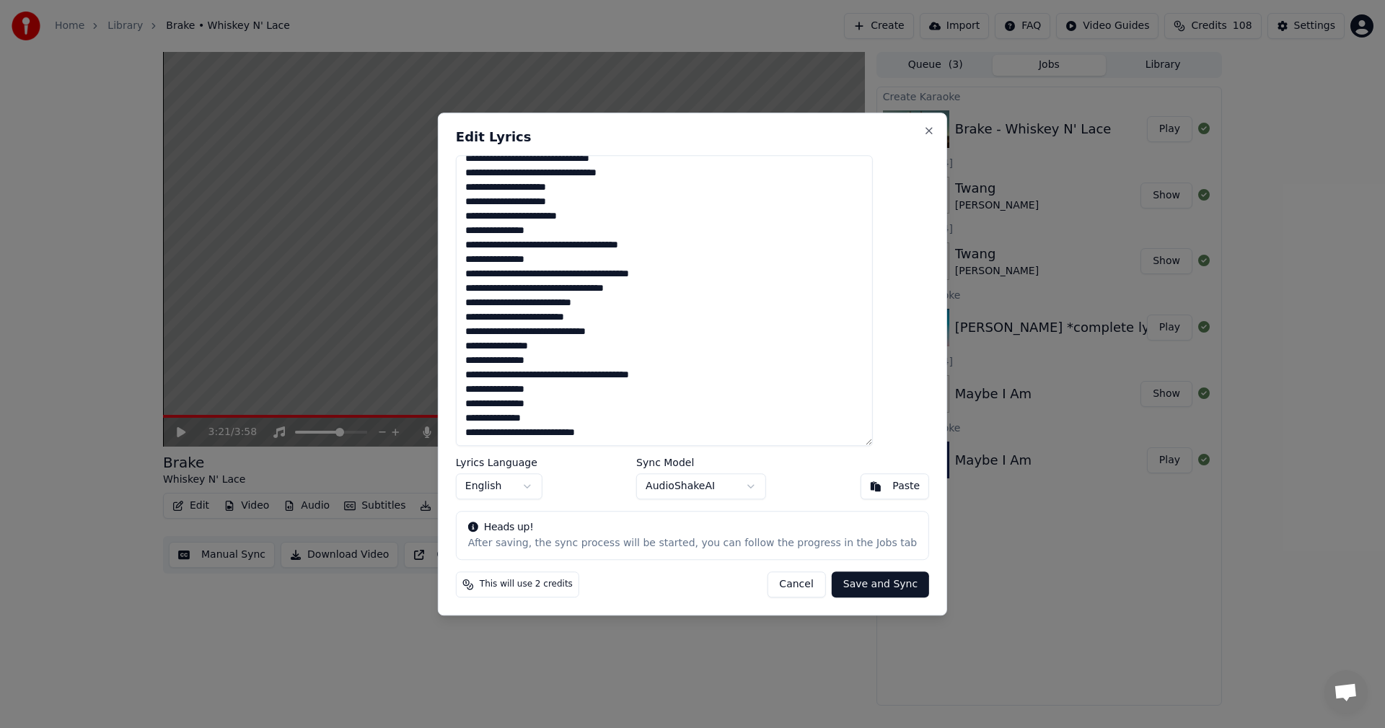
click at [582, 348] on textarea at bounding box center [664, 300] width 417 height 291
type textarea "**********"
click at [855, 583] on button "Save and Sync" at bounding box center [880, 584] width 97 height 26
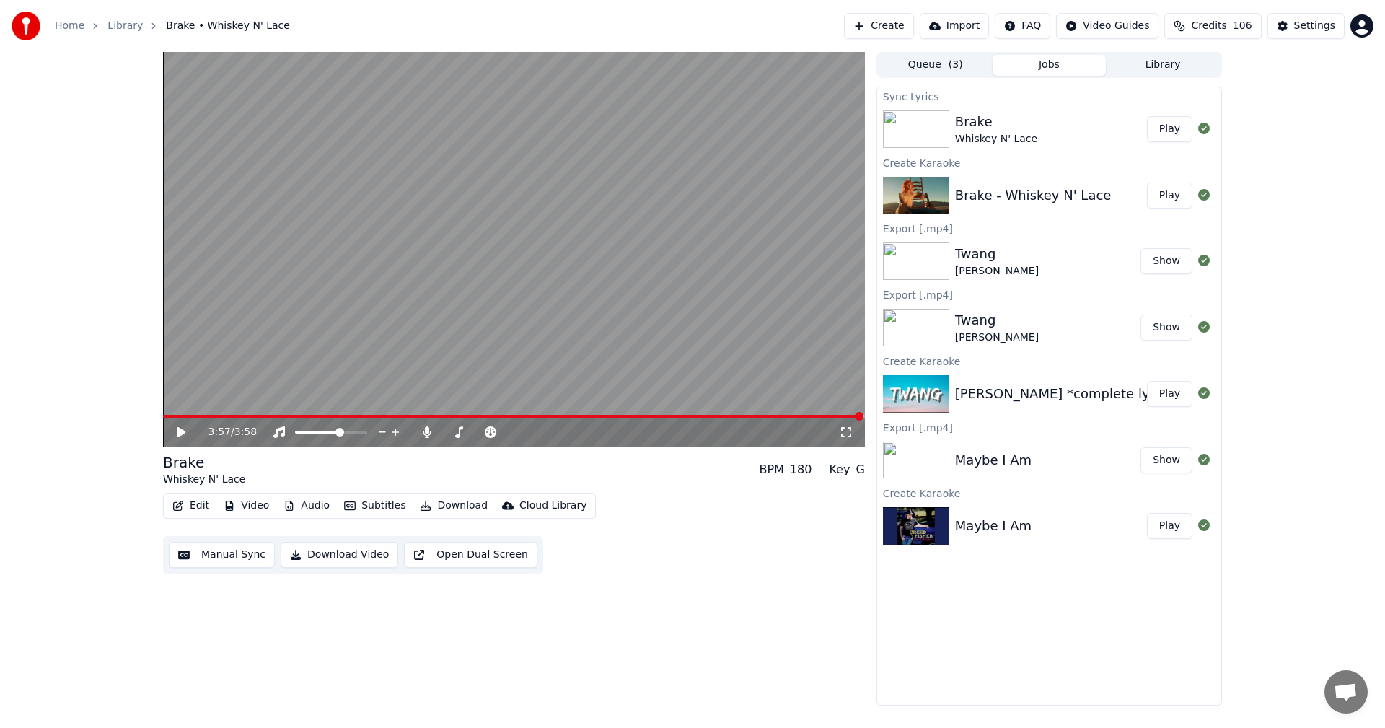
click at [192, 504] on button "Edit" at bounding box center [191, 505] width 48 height 20
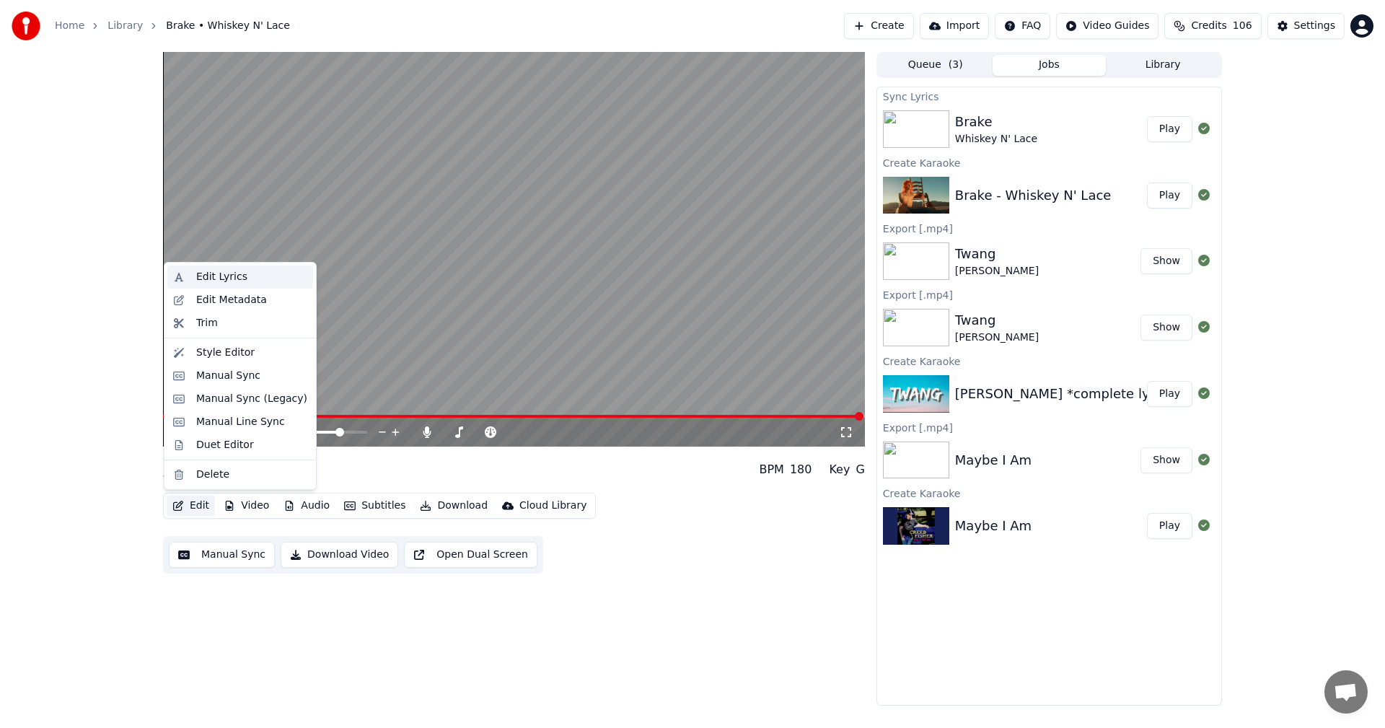
click at [213, 276] on div "Edit Lyrics" at bounding box center [221, 277] width 51 height 14
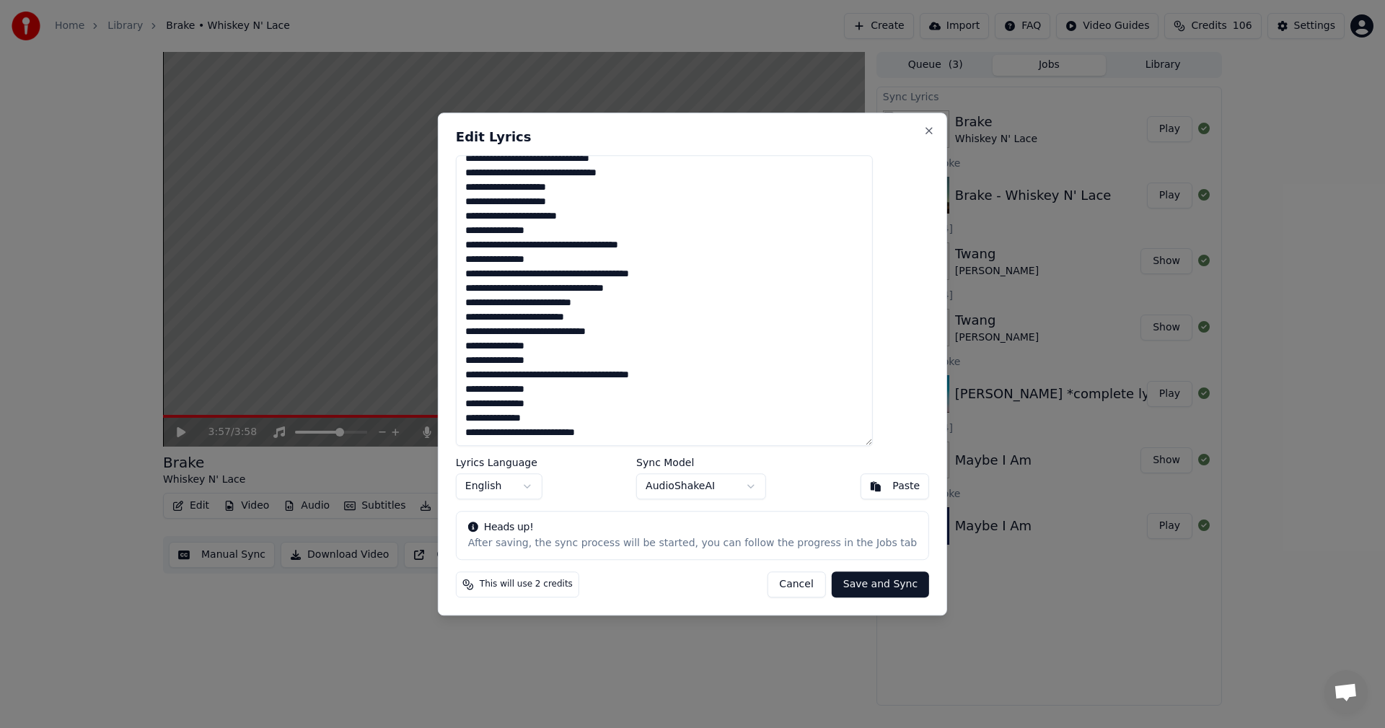
click at [630, 435] on textarea at bounding box center [664, 300] width 417 height 291
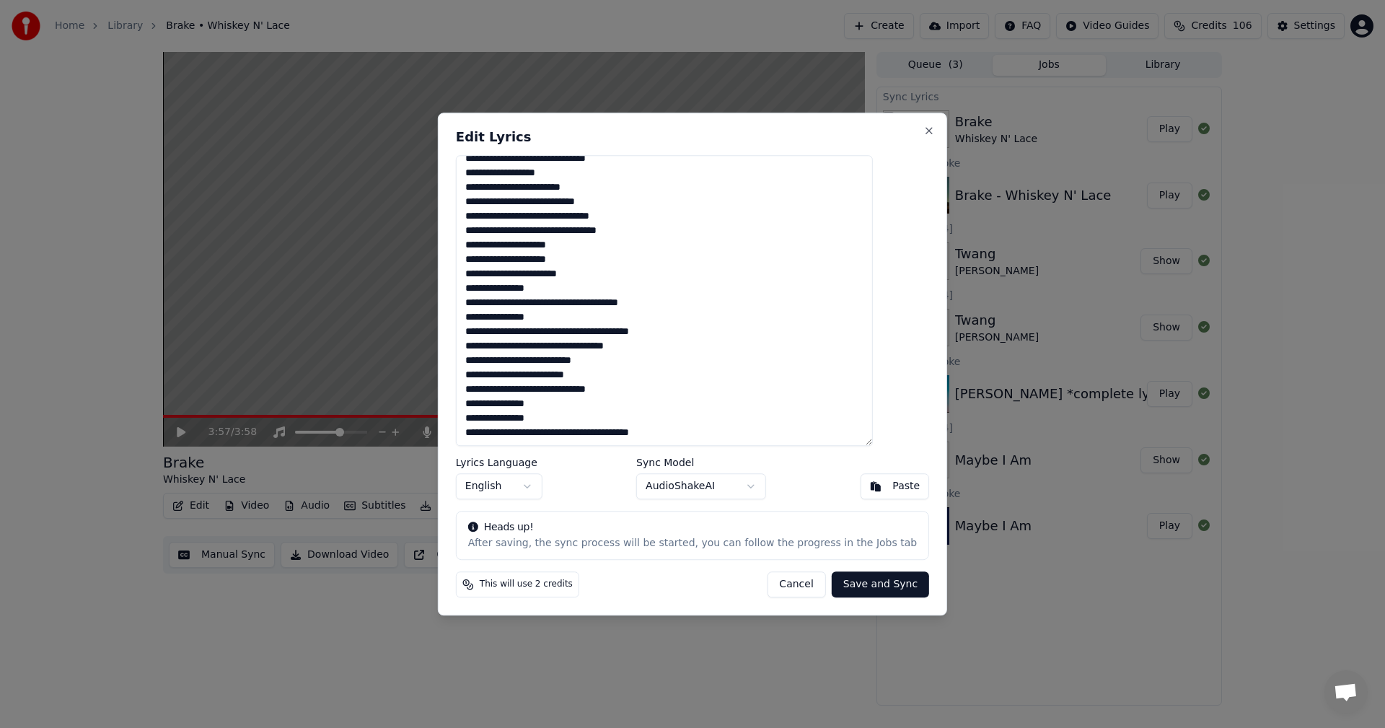
scroll to position [428, 0]
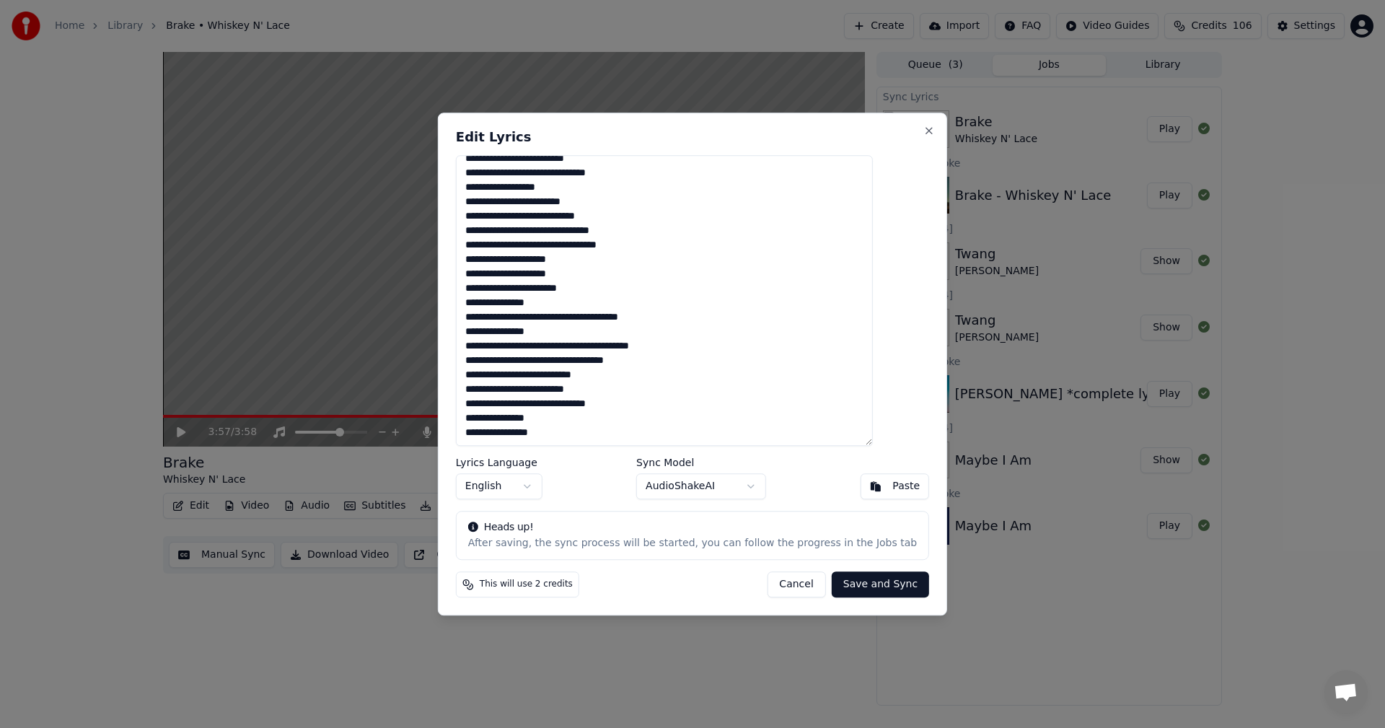
click at [865, 576] on button "Save and Sync" at bounding box center [880, 584] width 97 height 26
type textarea "**********"
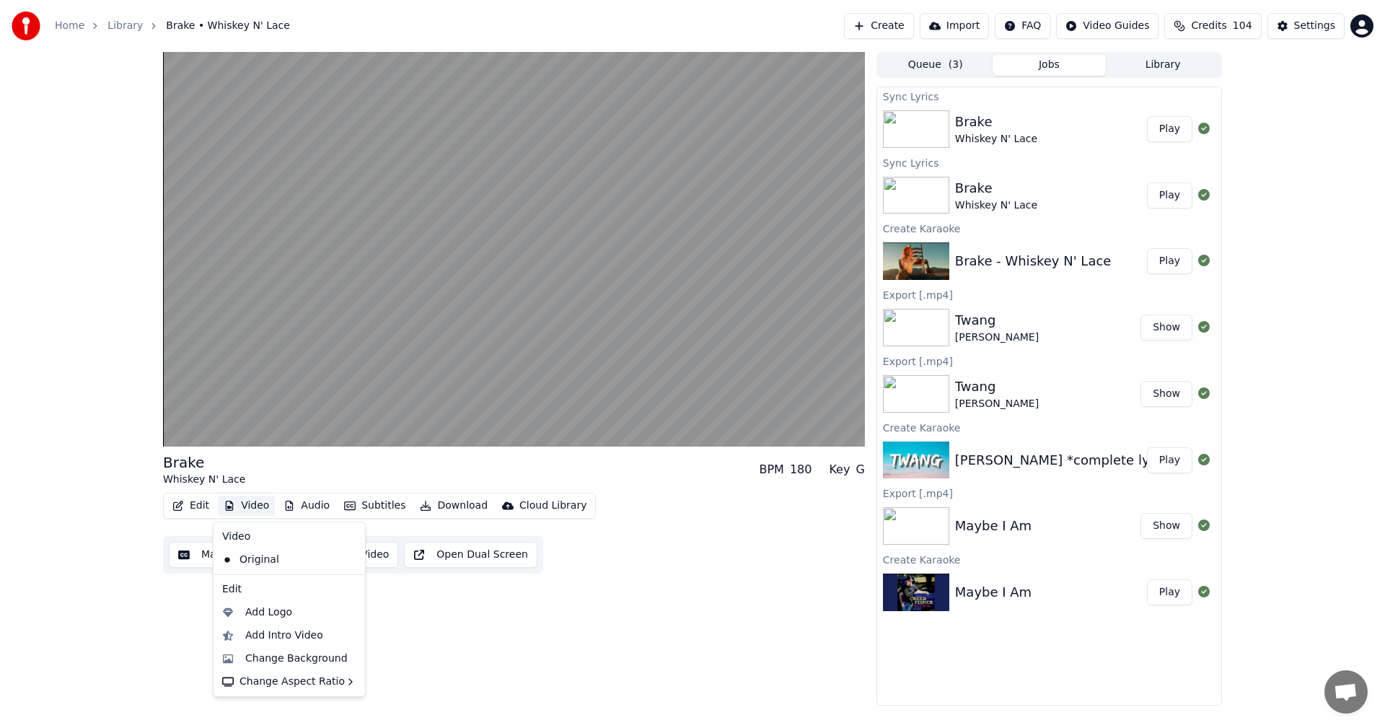
click at [252, 505] on button "Video" at bounding box center [246, 505] width 57 height 20
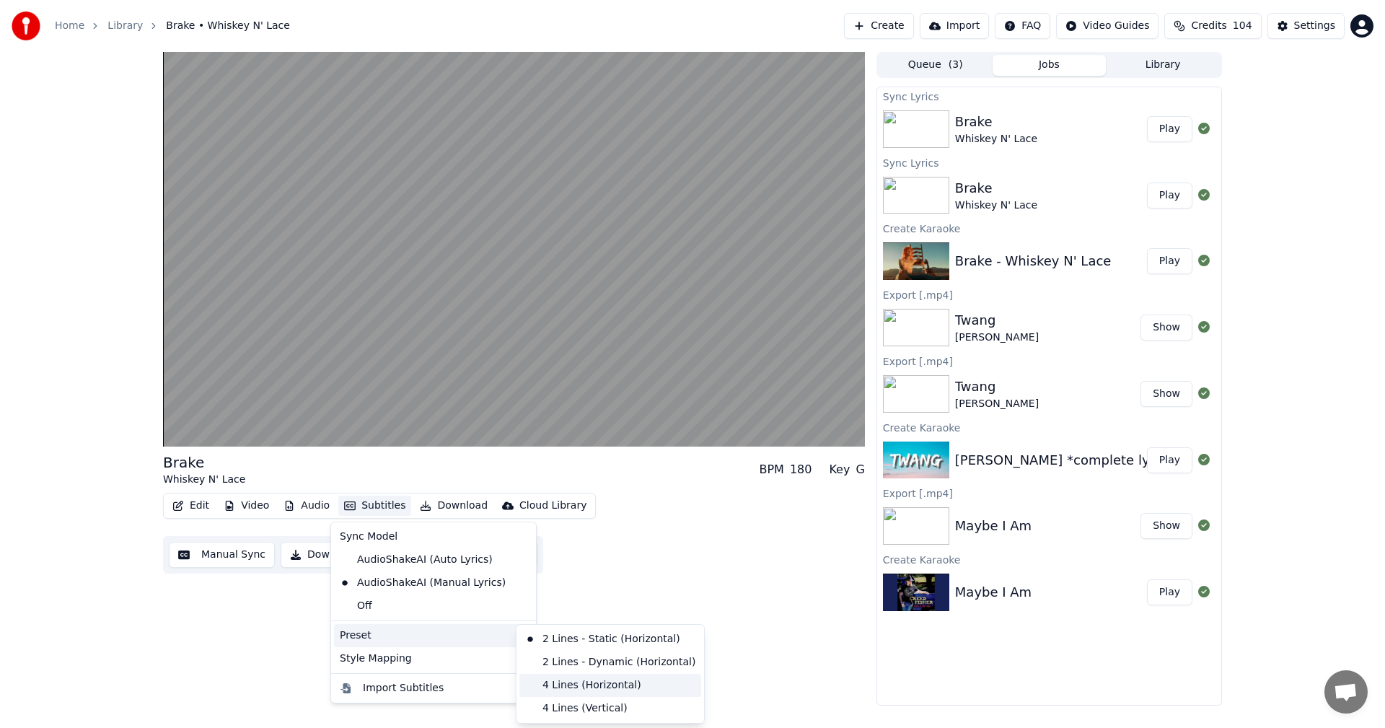
click at [549, 683] on div "4 Lines (Horizontal)" at bounding box center [610, 685] width 182 height 23
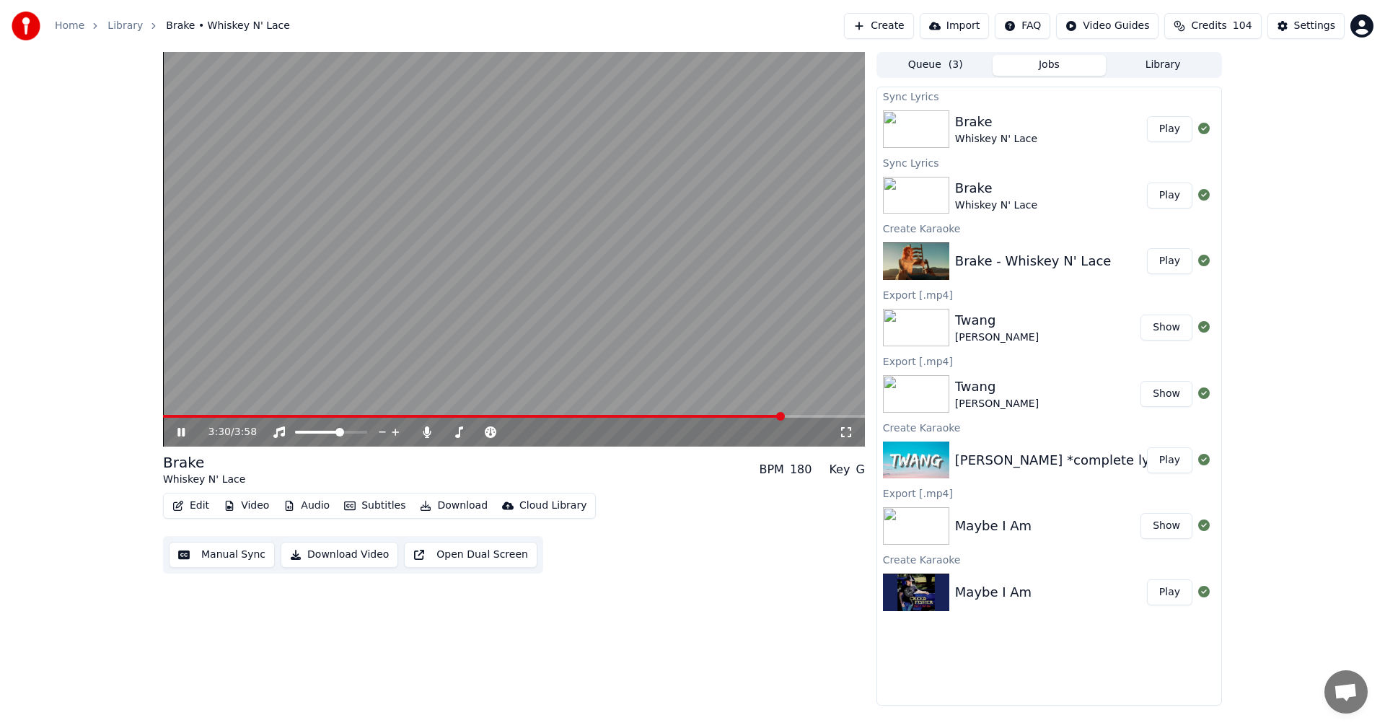
click at [609, 413] on video at bounding box center [514, 249] width 702 height 394
click at [610, 416] on span at bounding box center [387, 416] width 448 height 3
click at [179, 431] on icon at bounding box center [180, 432] width 7 height 9
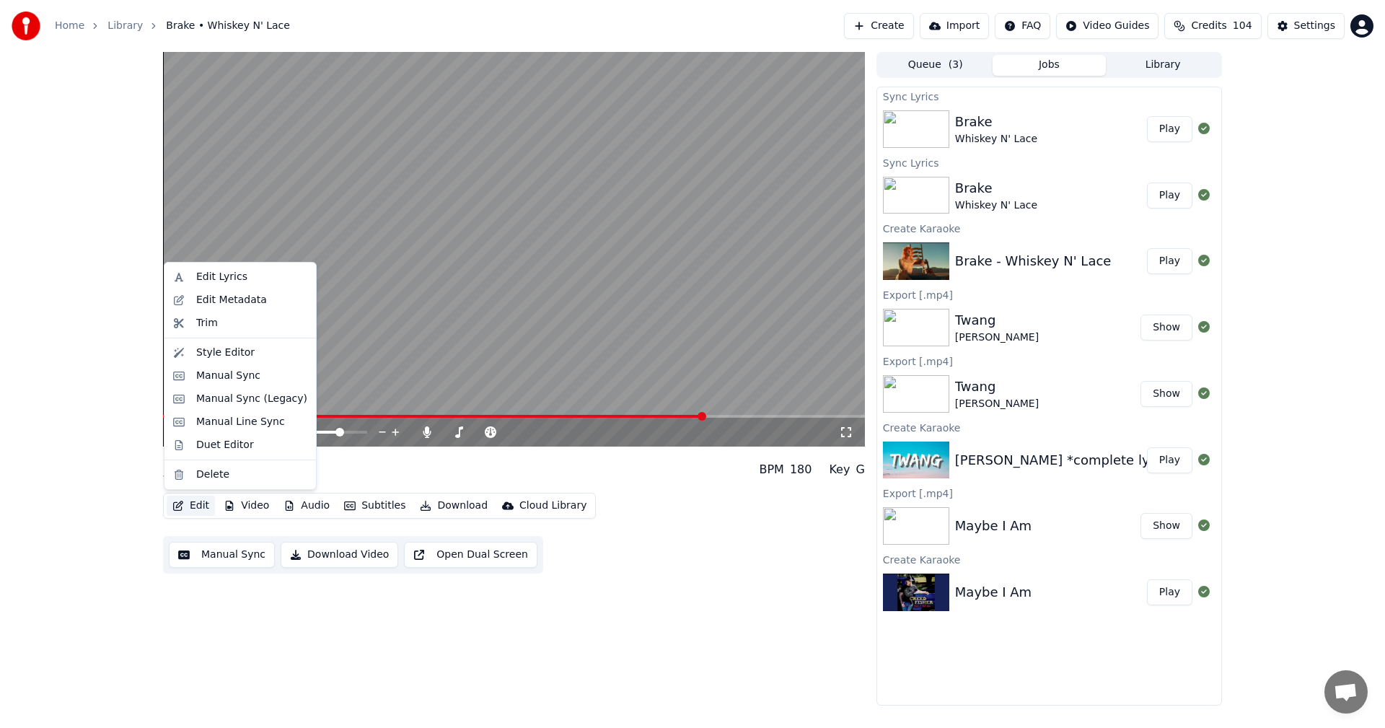
click at [196, 506] on button "Edit" at bounding box center [191, 505] width 48 height 20
click at [221, 274] on div "Edit Lyrics" at bounding box center [221, 277] width 51 height 14
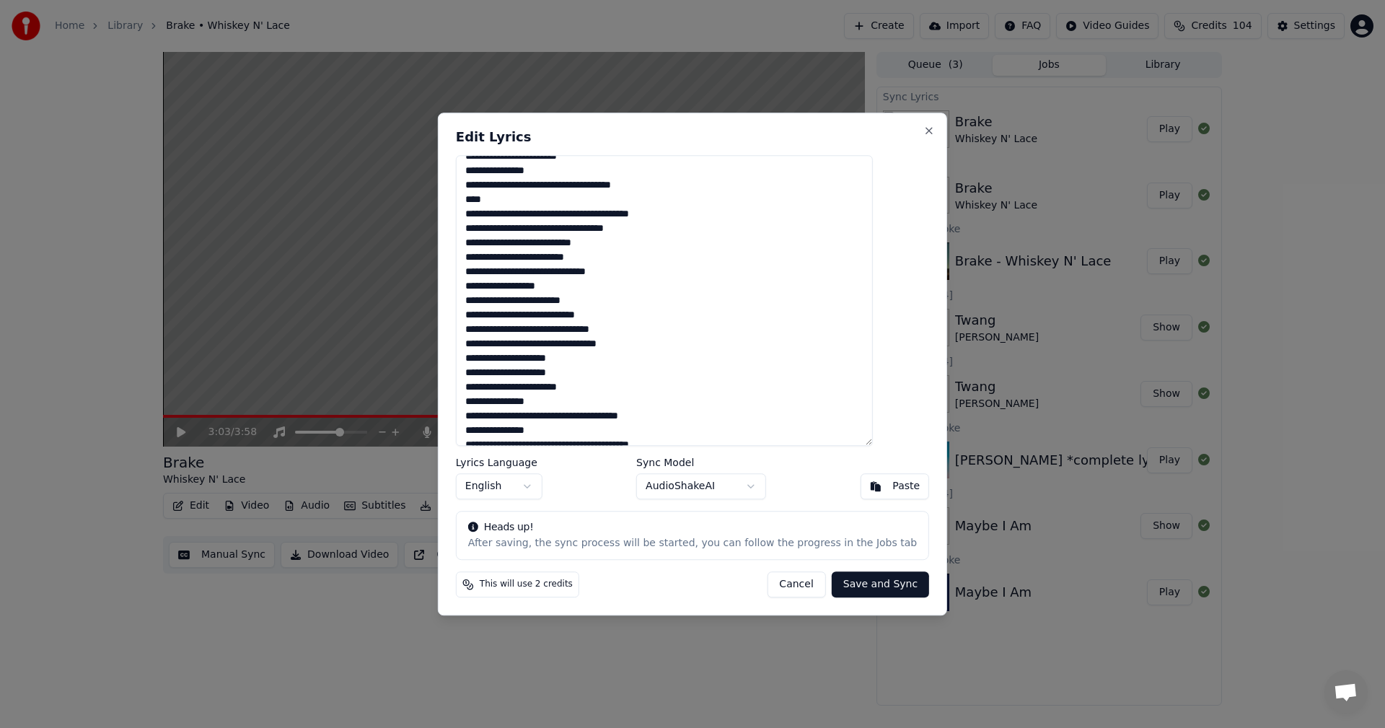
scroll to position [319, 0]
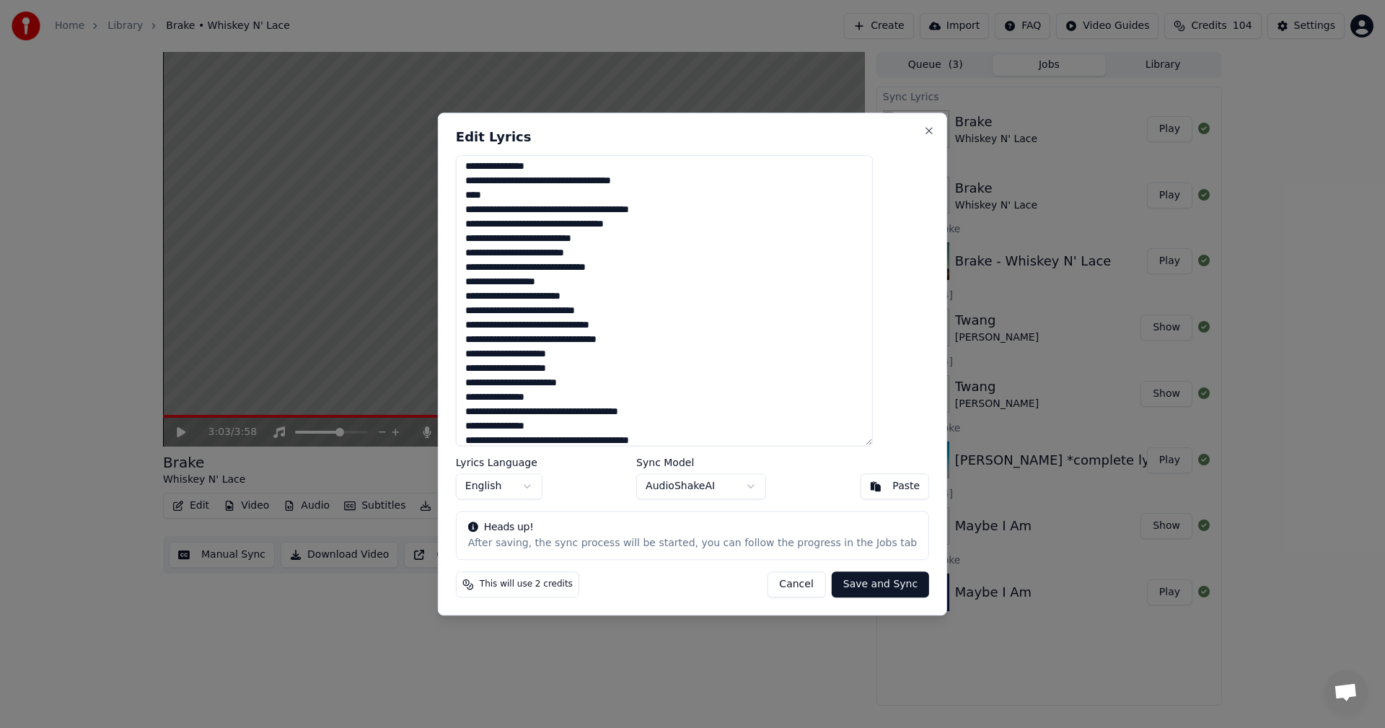
click at [613, 399] on textarea at bounding box center [664, 300] width 417 height 291
click at [621, 412] on textarea at bounding box center [664, 300] width 417 height 291
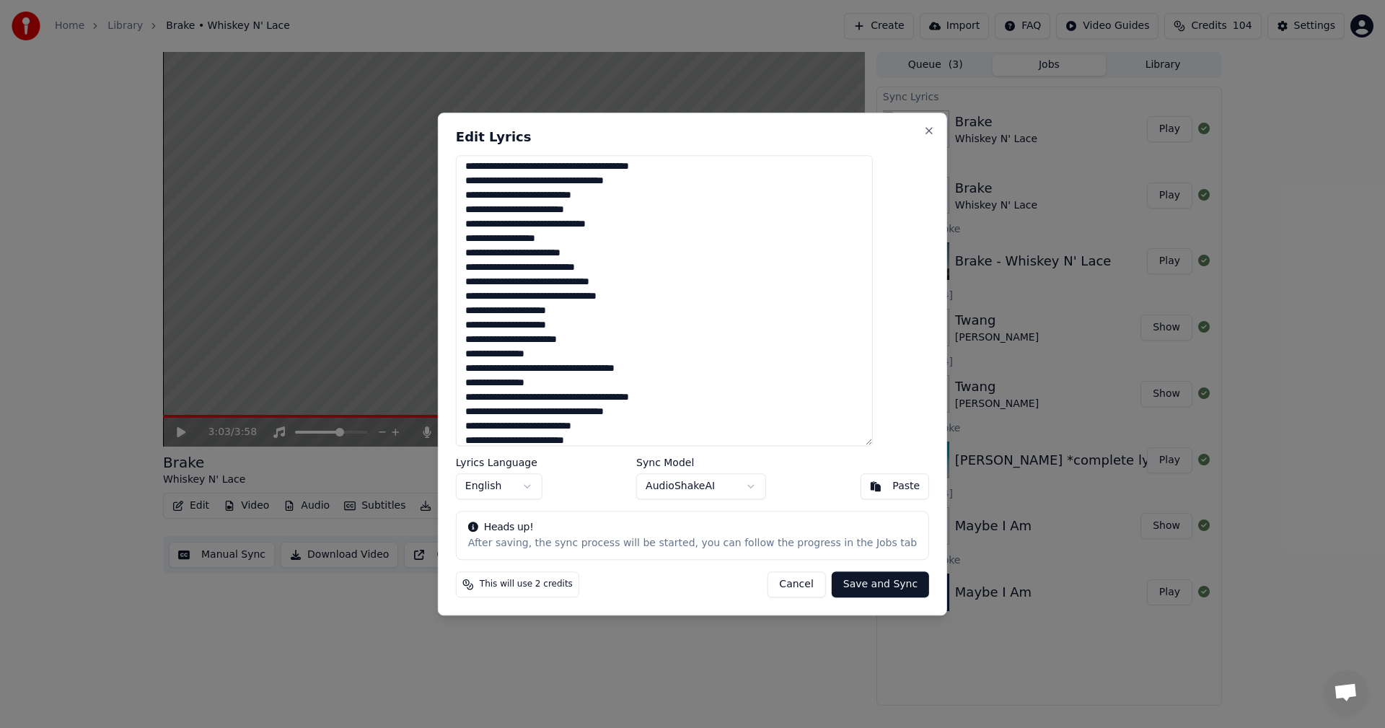
scroll to position [372, 0]
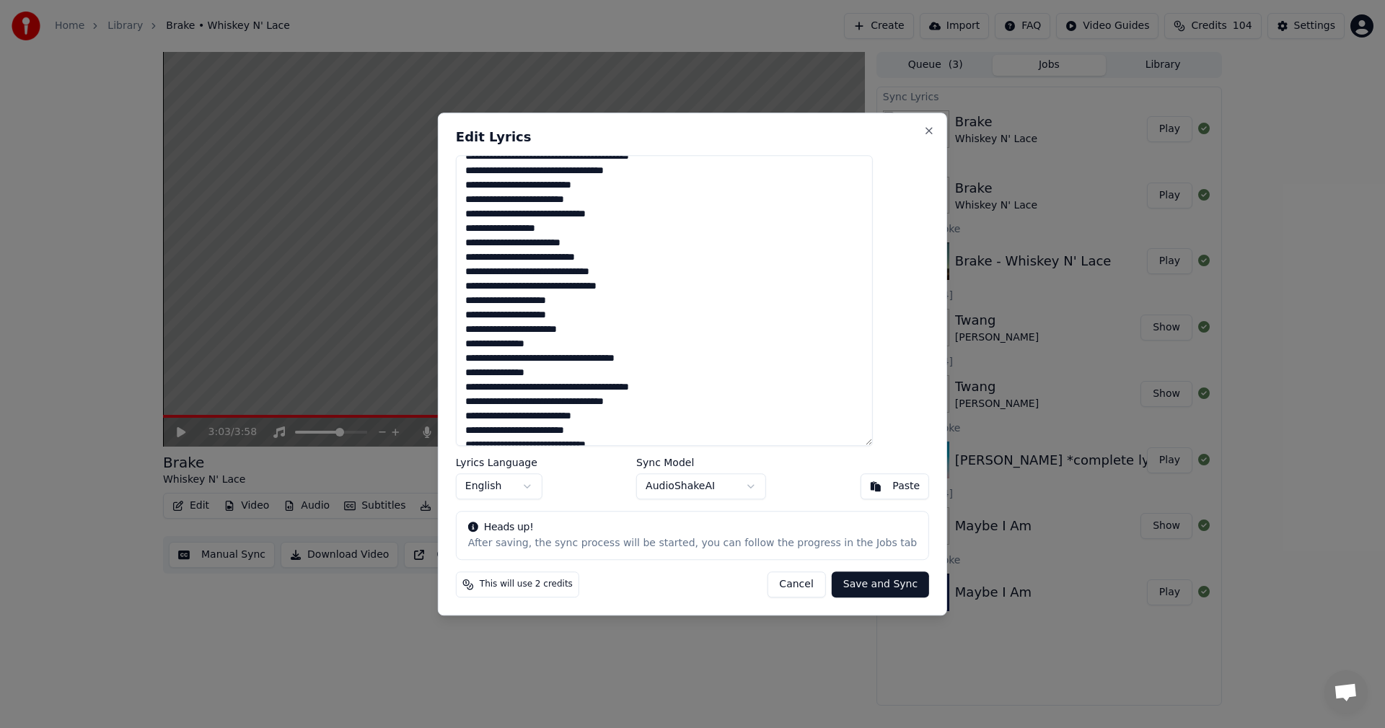
click at [678, 358] on textarea at bounding box center [664, 300] width 417 height 291
click at [851, 580] on button "Save and Sync" at bounding box center [880, 584] width 97 height 26
type textarea "**********"
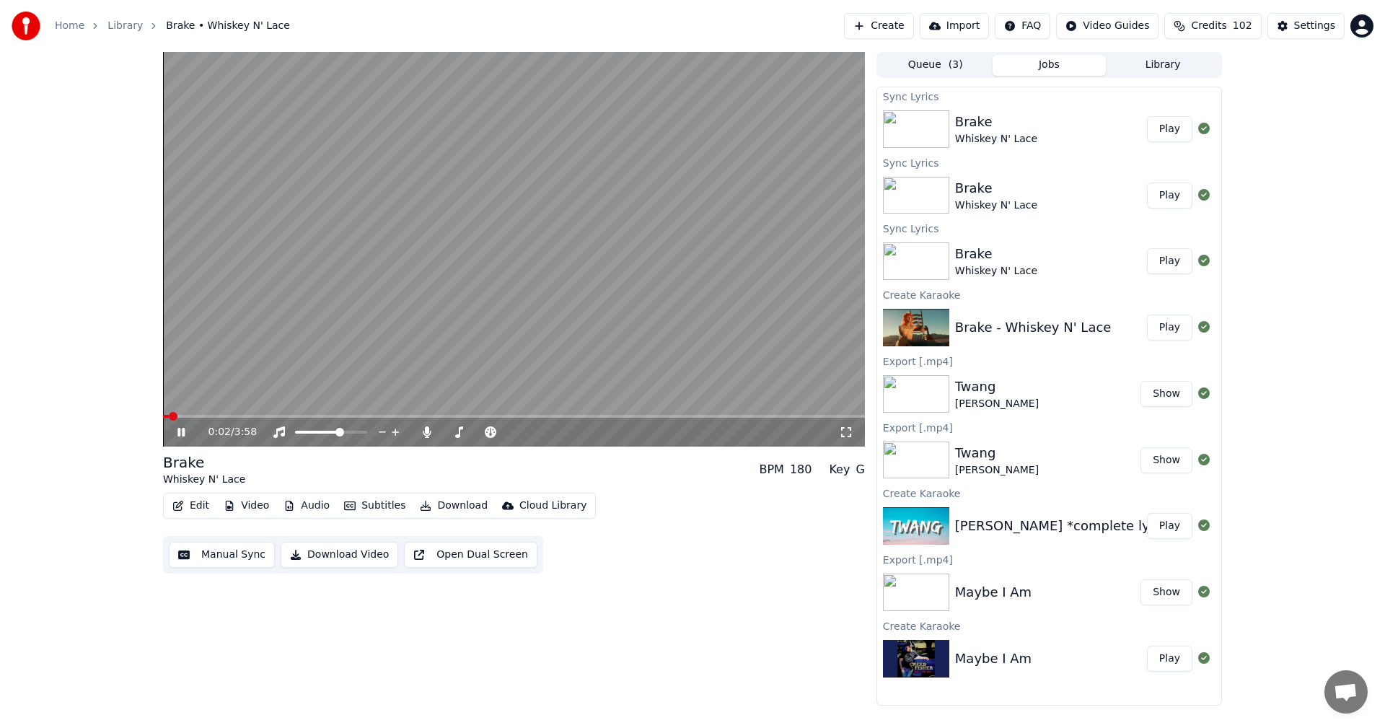
click at [169, 415] on span at bounding box center [166, 416] width 6 height 3
click at [425, 430] on icon at bounding box center [427, 432] width 8 height 12
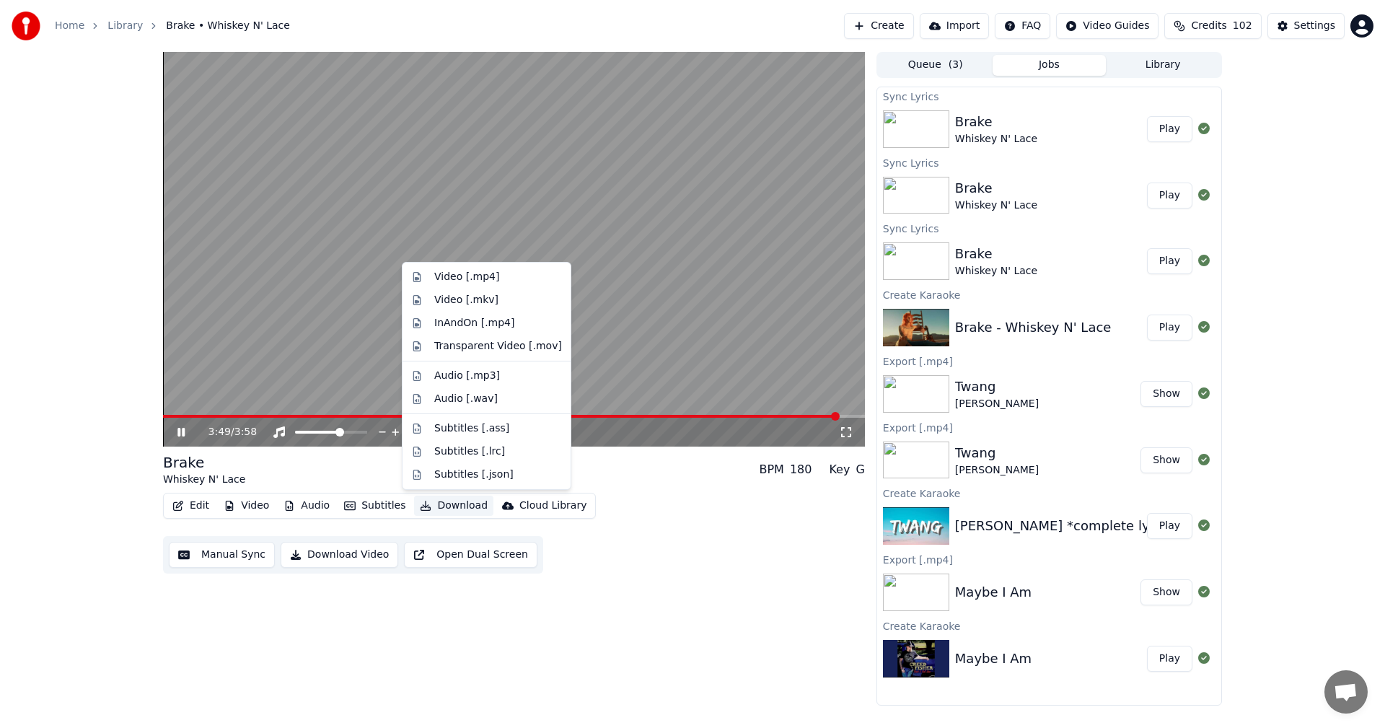
click at [440, 504] on button "Download" at bounding box center [453, 505] width 79 height 20
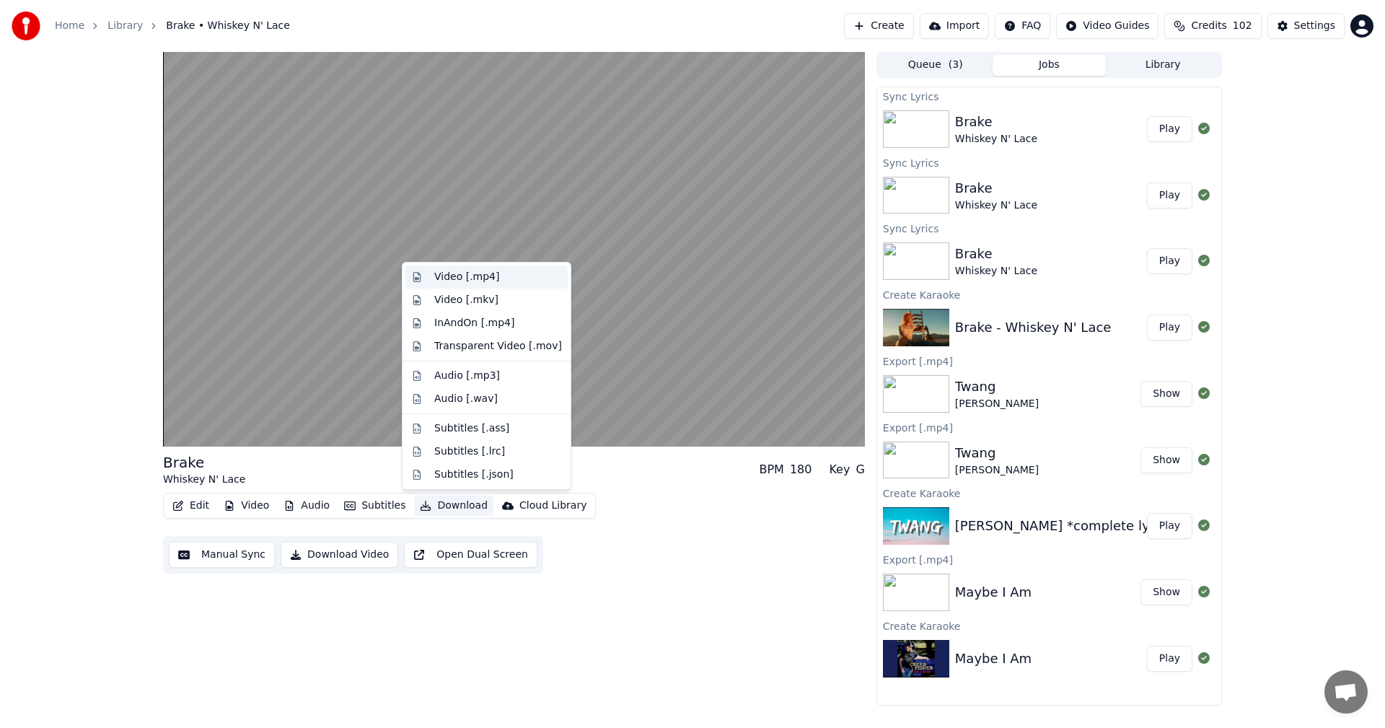
click at [450, 276] on div "Video [.mp4]" at bounding box center [466, 277] width 65 height 14
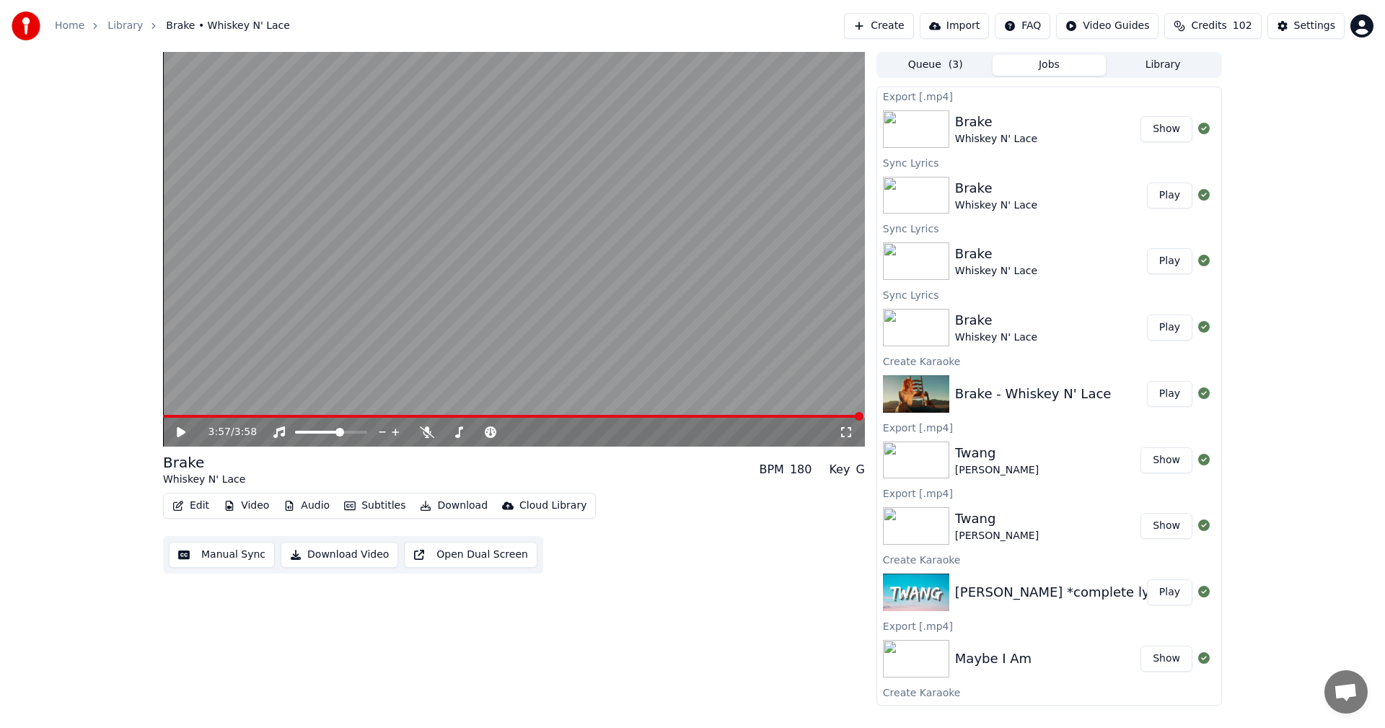
click at [1154, 131] on button "Show" at bounding box center [1166, 129] width 52 height 26
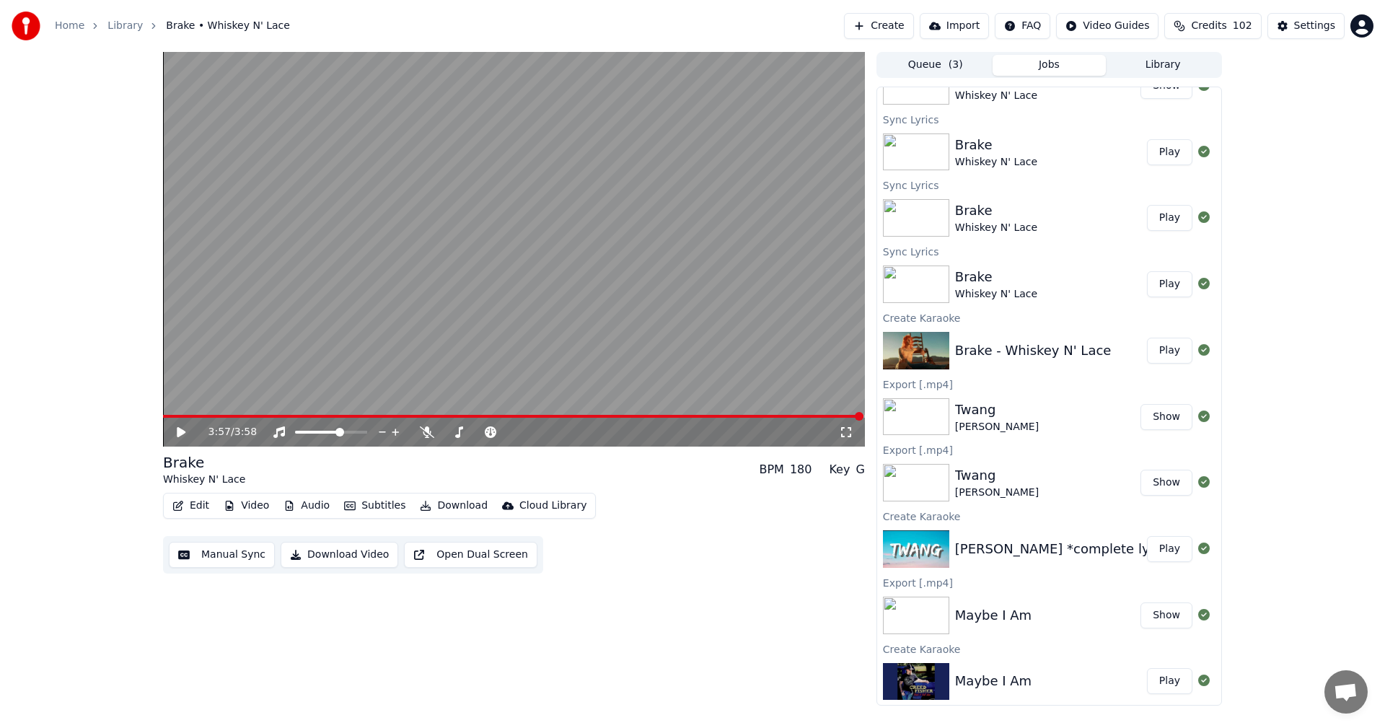
scroll to position [44, 0]
click at [1158, 669] on button "Play" at bounding box center [1169, 680] width 45 height 26
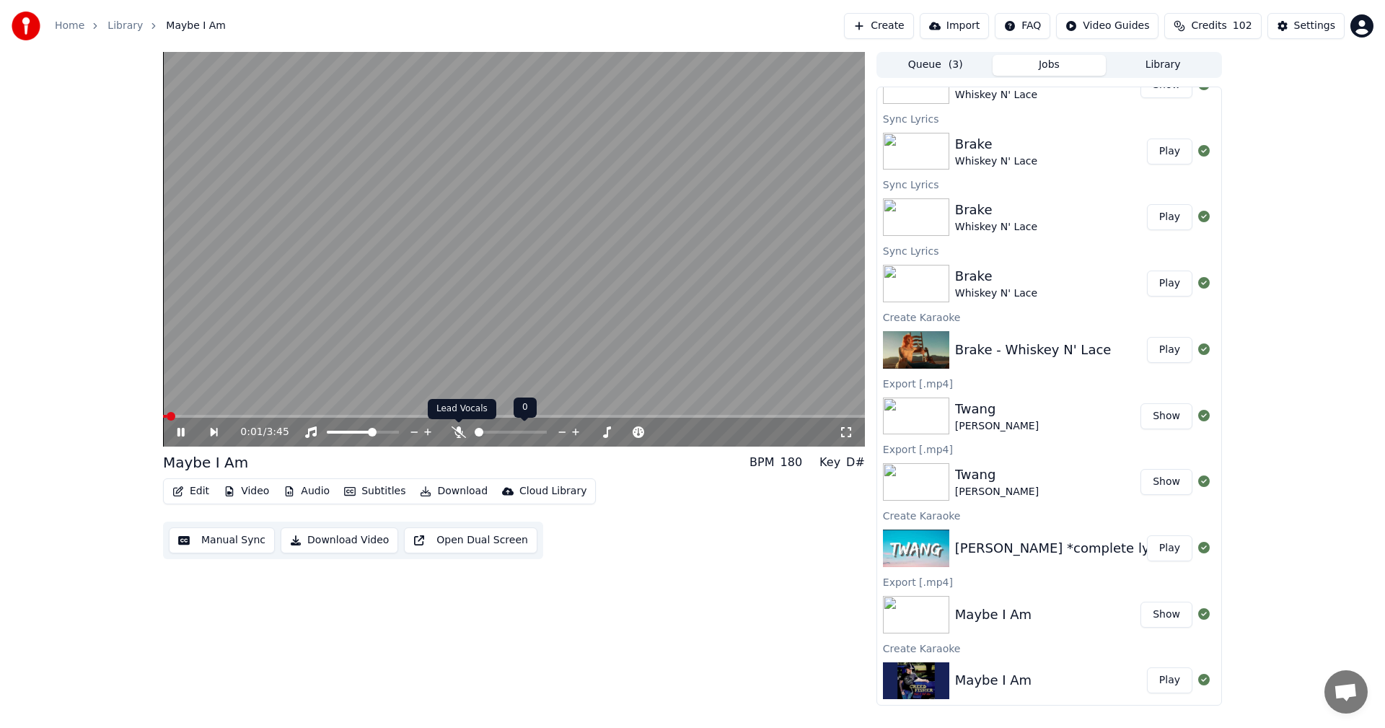
click at [457, 429] on icon at bounding box center [458, 432] width 14 height 12
click at [177, 431] on icon at bounding box center [180, 432] width 7 height 9
click at [1150, 615] on button "Show" at bounding box center [1166, 614] width 52 height 26
